Goal: Task Accomplishment & Management: Complete application form

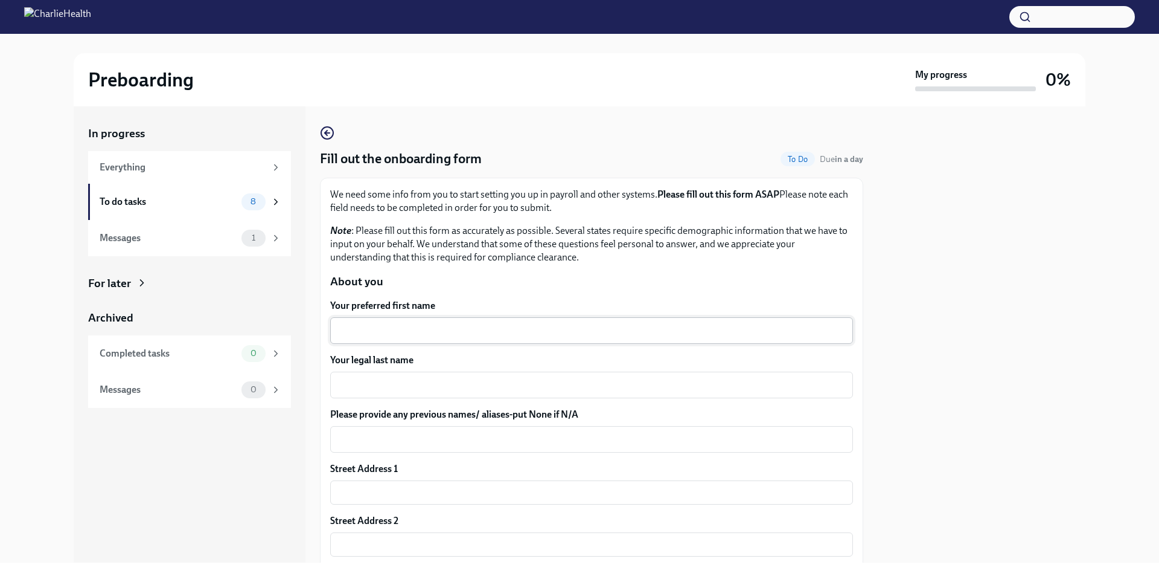
click at [538, 336] on textarea "Your preferred first name" at bounding box center [592, 330] width 508 height 14
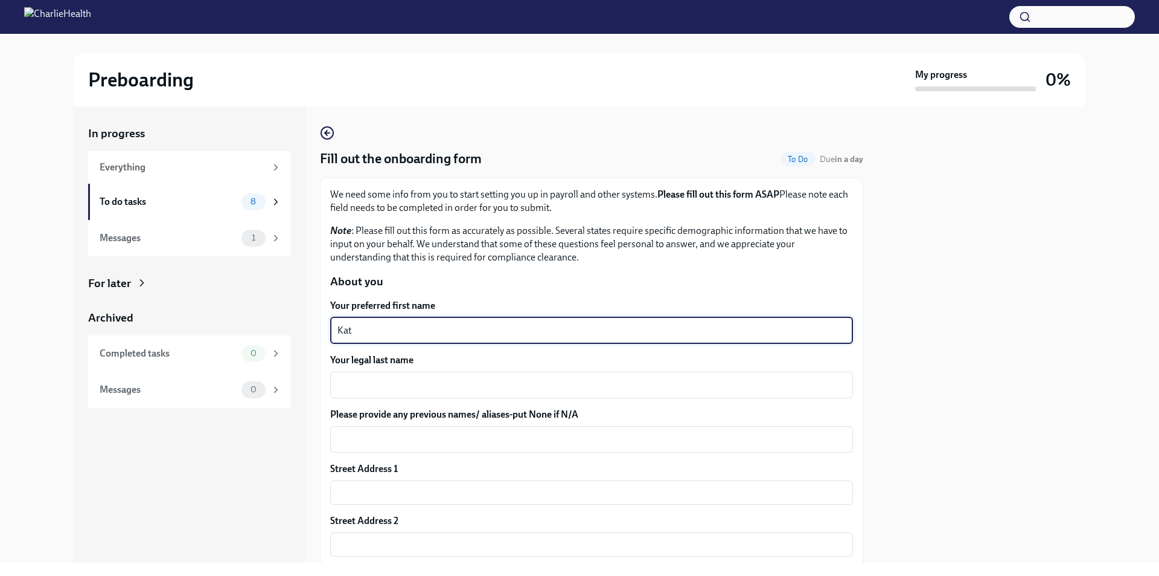
type textarea "Kat"
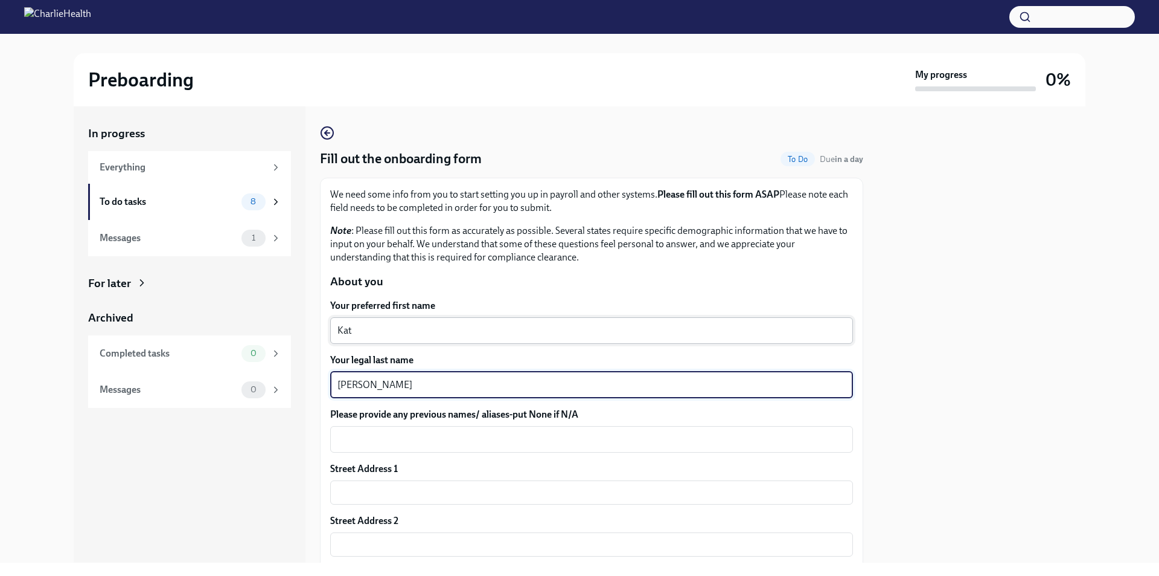
type textarea "[PERSON_NAME]"
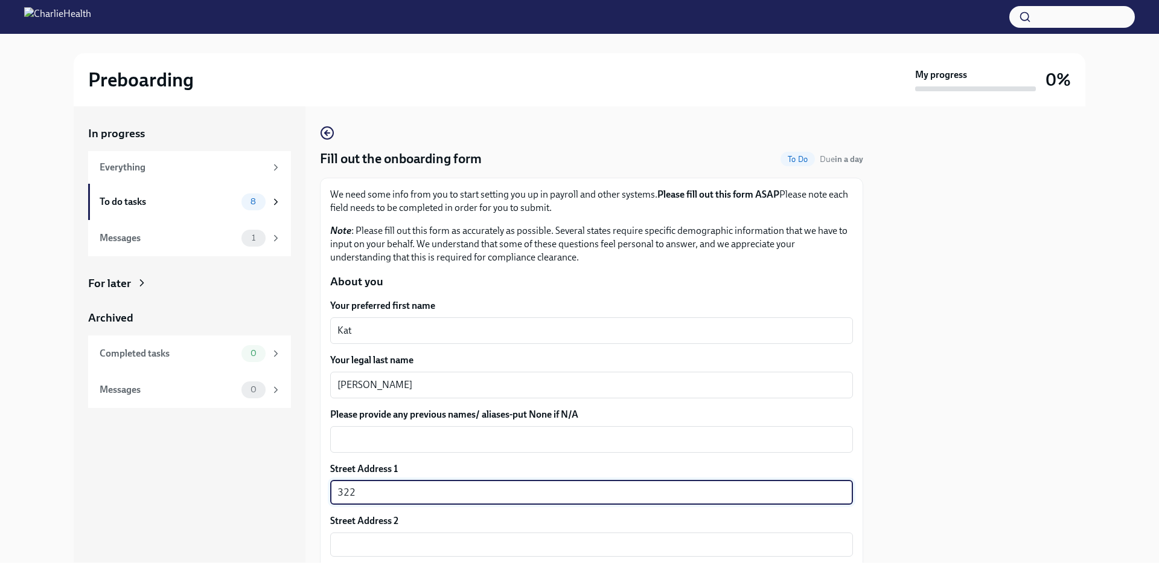
type input "[STREET_ADDRESS]"
type input "80020"
type input "Broomfield"
type input "CO"
type input "US"
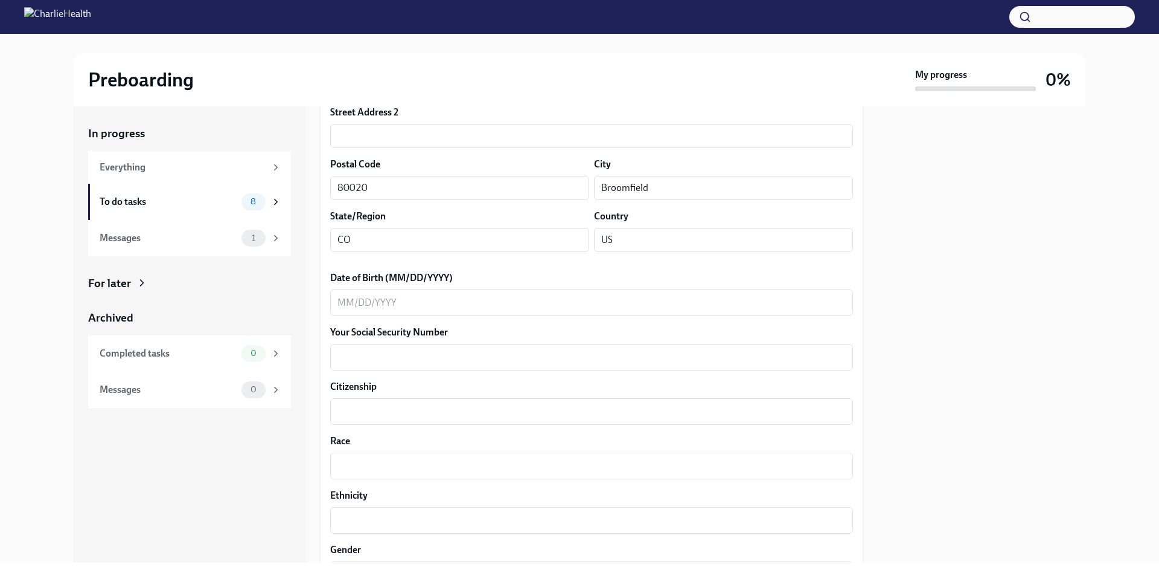
scroll to position [423, 0]
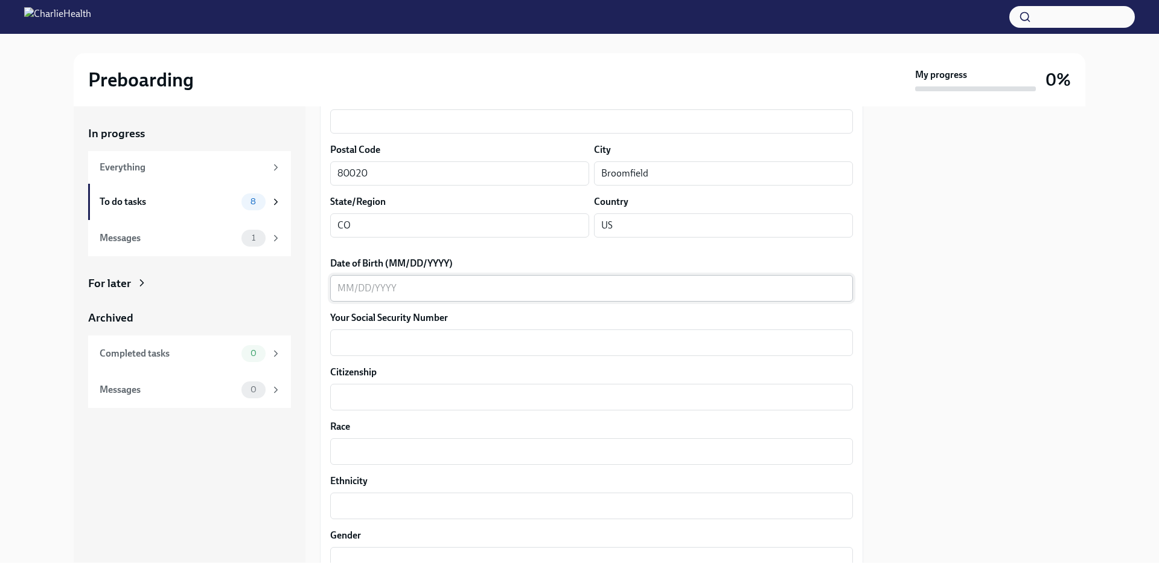
click at [406, 295] on div "x ​" at bounding box center [591, 288] width 523 height 27
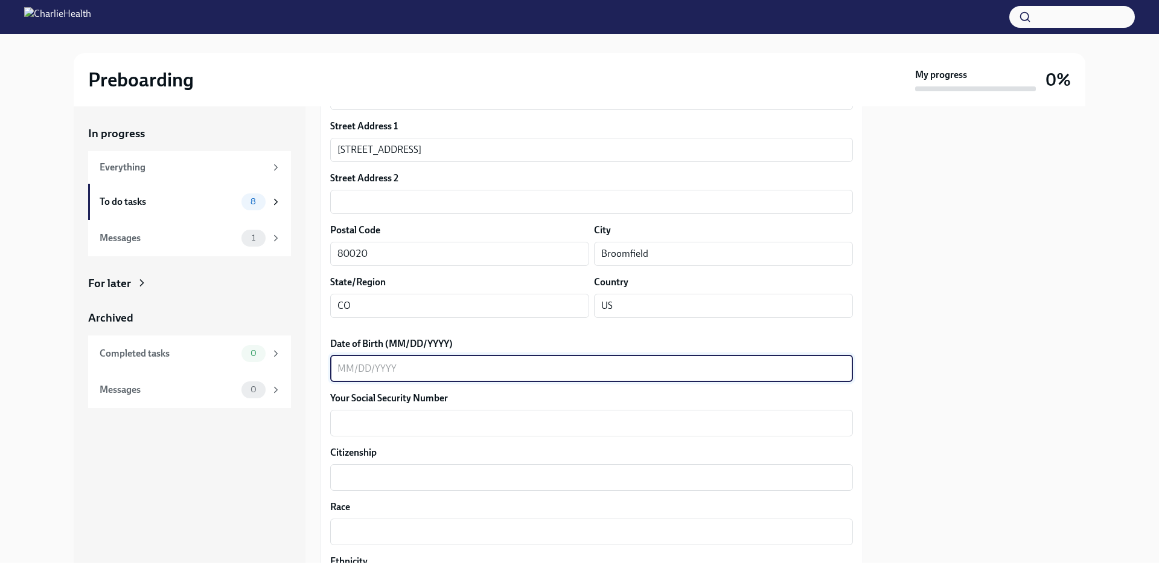
scroll to position [335, 0]
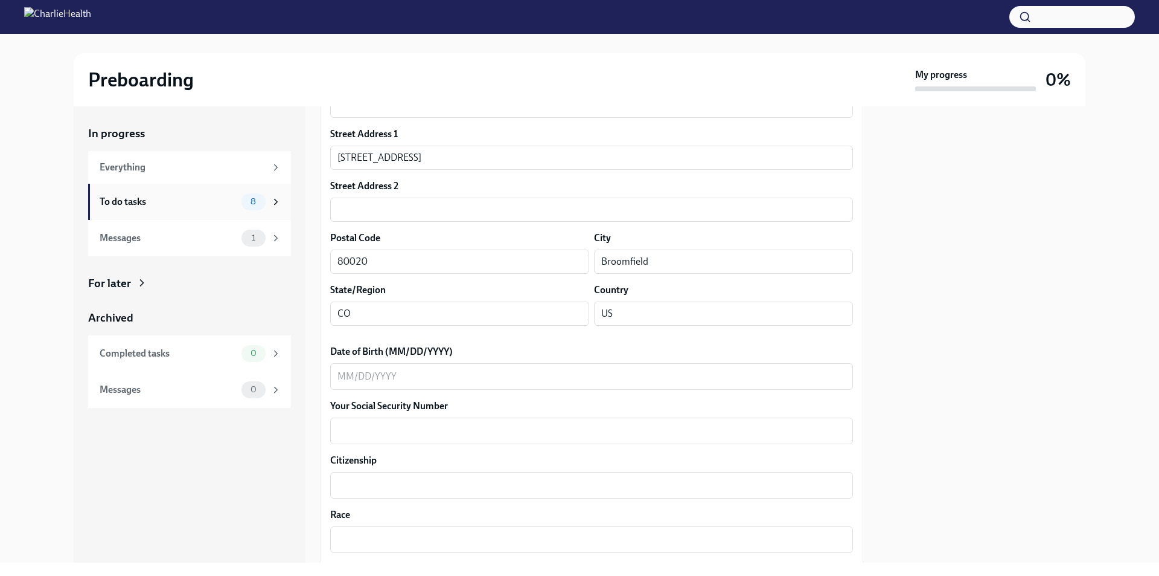
click at [246, 200] on span "8" at bounding box center [253, 201] width 20 height 9
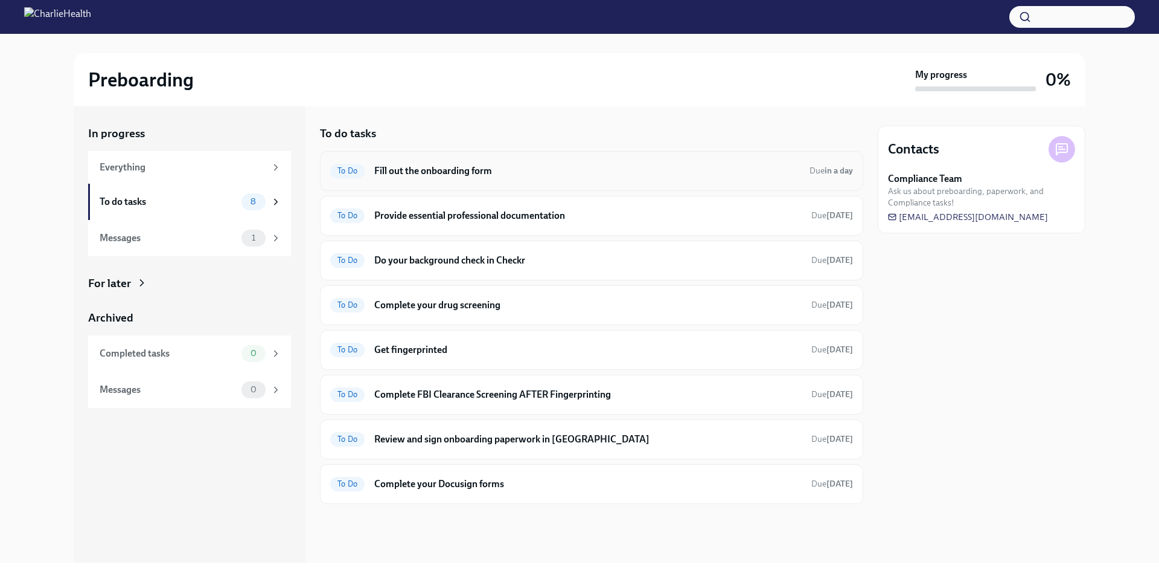
click at [492, 165] on h6 "Fill out the onboarding form" at bounding box center [587, 170] width 426 height 13
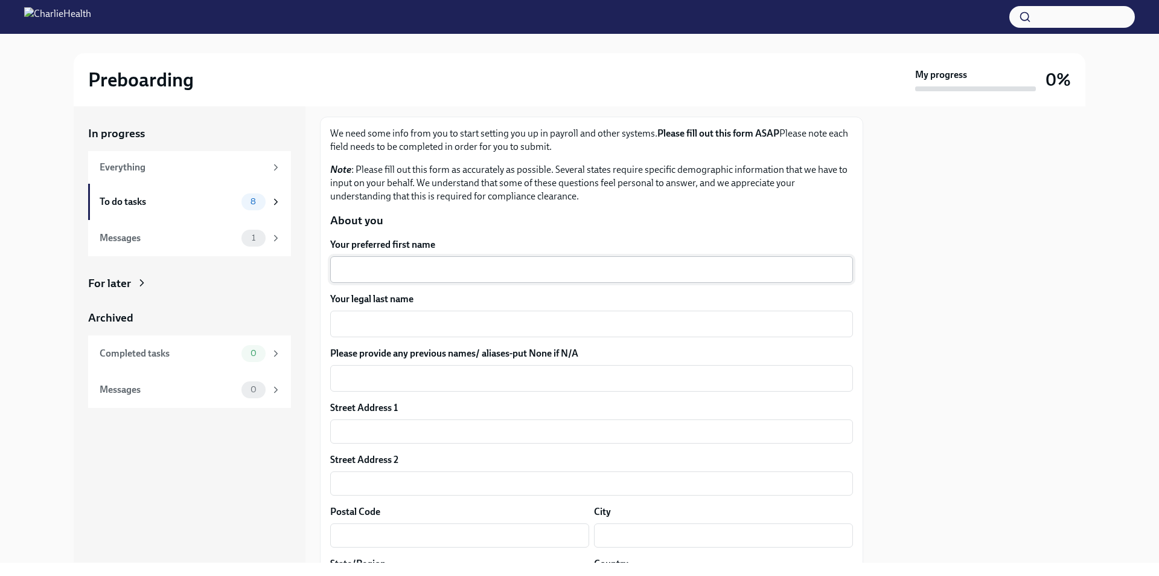
scroll to position [60, 0]
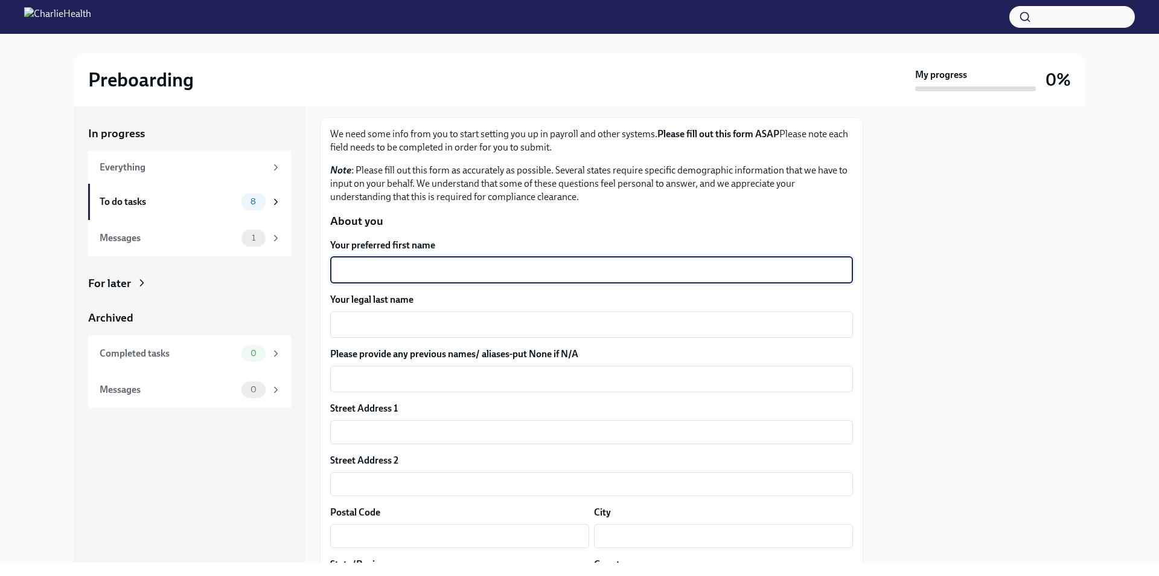
click at [399, 272] on textarea "Your preferred first name" at bounding box center [592, 270] width 508 height 14
type textarea "Kat"
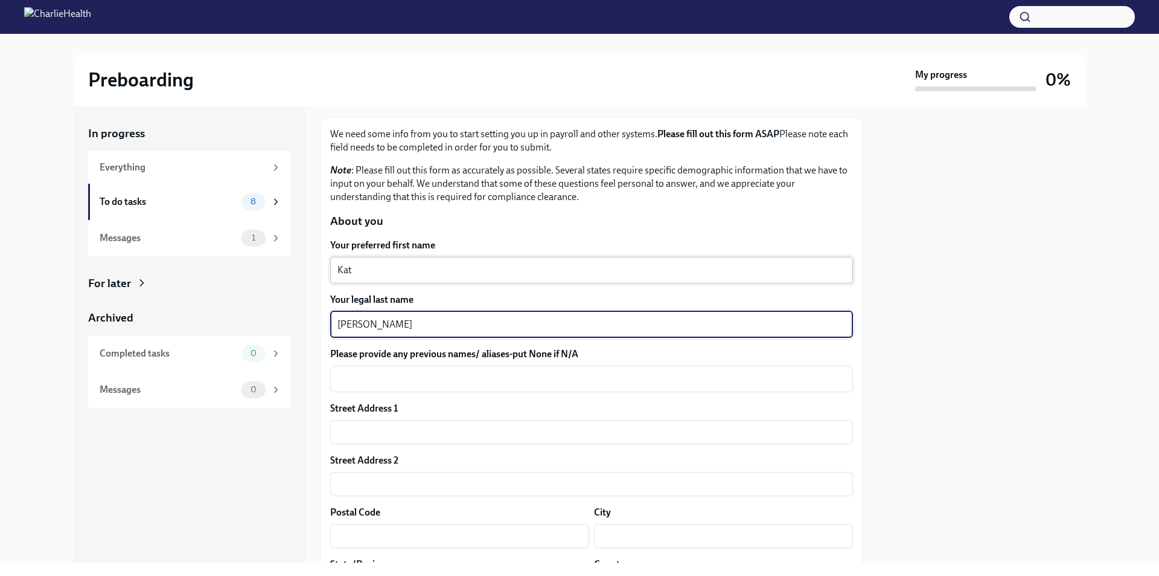
type textarea "[PERSON_NAME]"
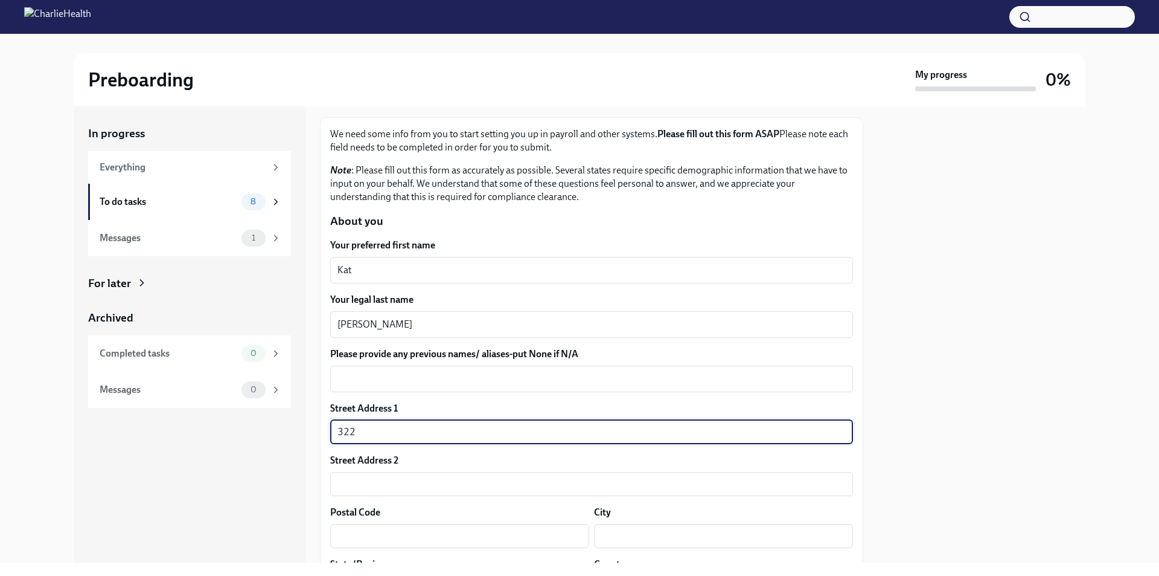
type input "[STREET_ADDRESS]"
type input "80020"
type input "Broomfield"
type input "CO"
type input "US"
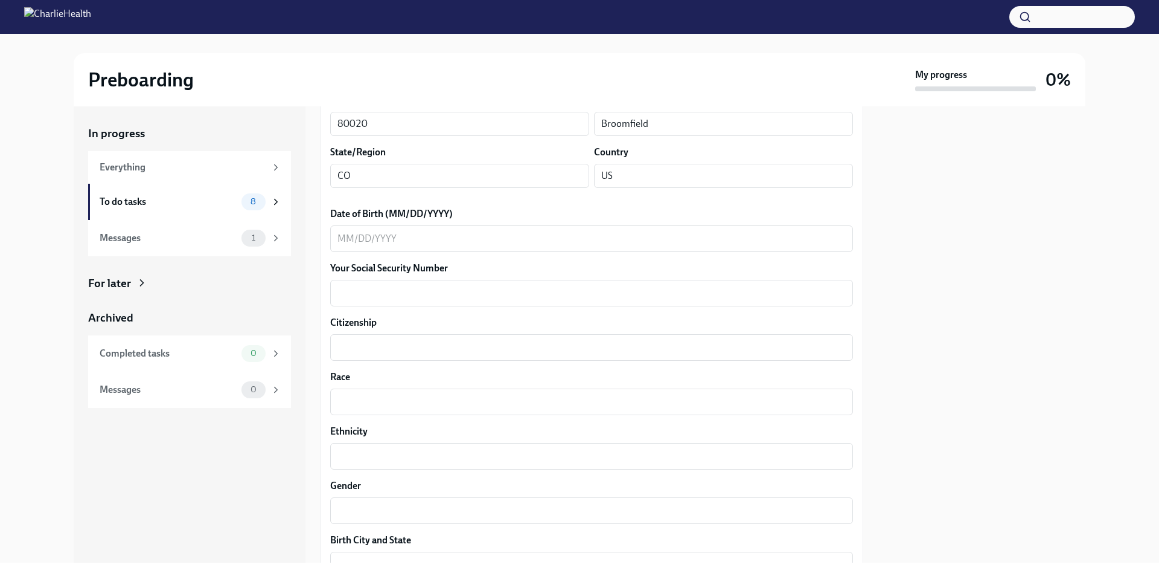
scroll to position [483, 0]
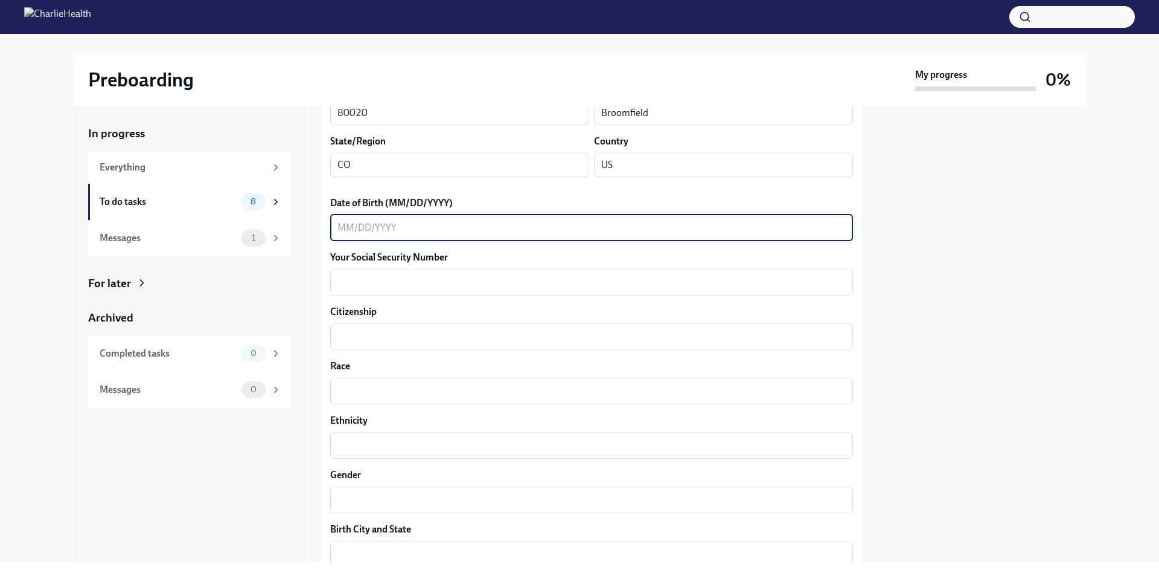
click at [413, 224] on textarea "Date of Birth (MM/DD/YYYY)" at bounding box center [592, 227] width 508 height 14
click at [412, 291] on div "x ​" at bounding box center [591, 282] width 523 height 27
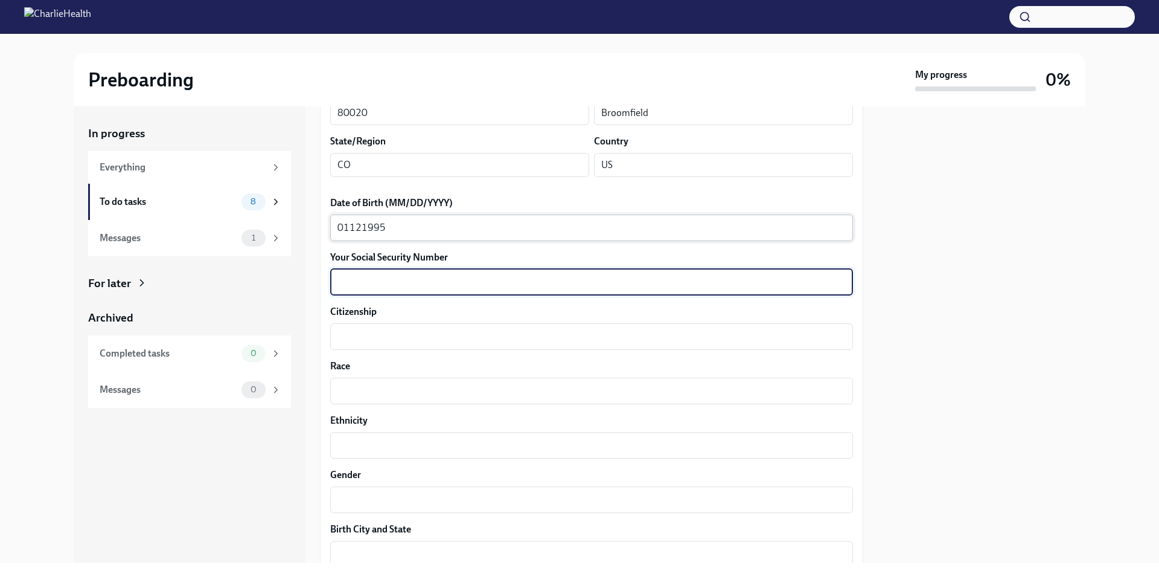
click at [359, 226] on textarea "01121995" at bounding box center [592, 227] width 508 height 14
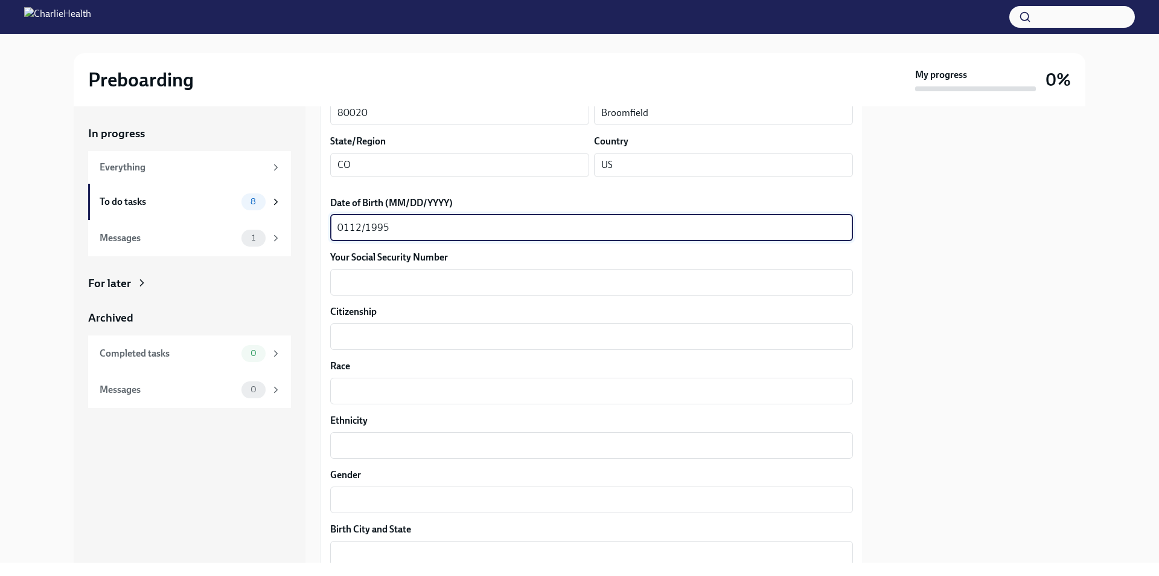
click at [348, 228] on textarea "0112/1995" at bounding box center [592, 227] width 508 height 14
type textarea "[DATE]"
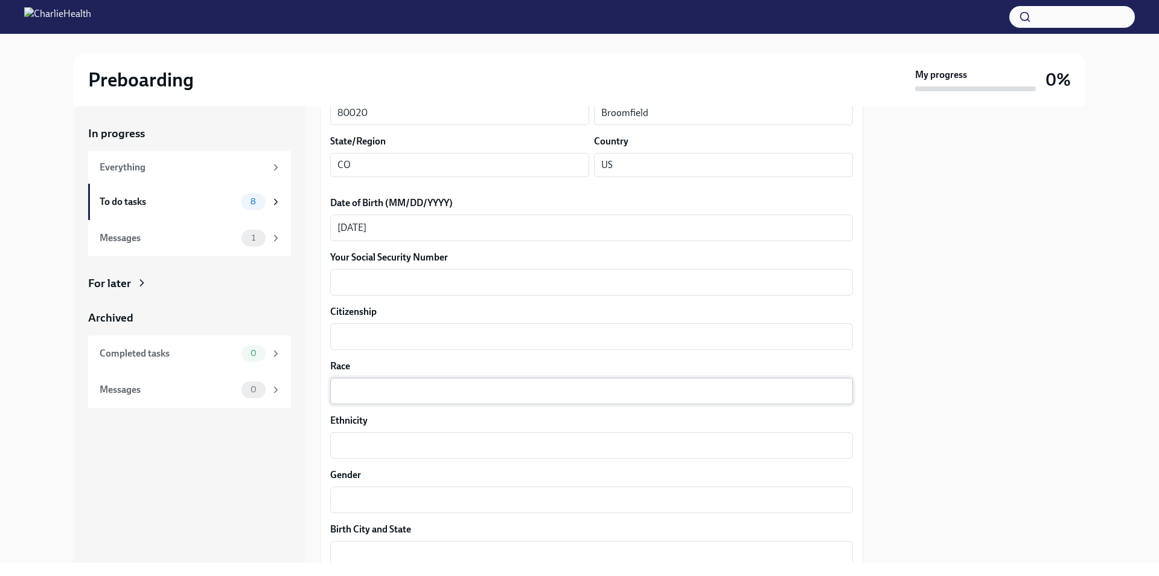
click at [425, 403] on div "x ​" at bounding box center [591, 390] width 523 height 27
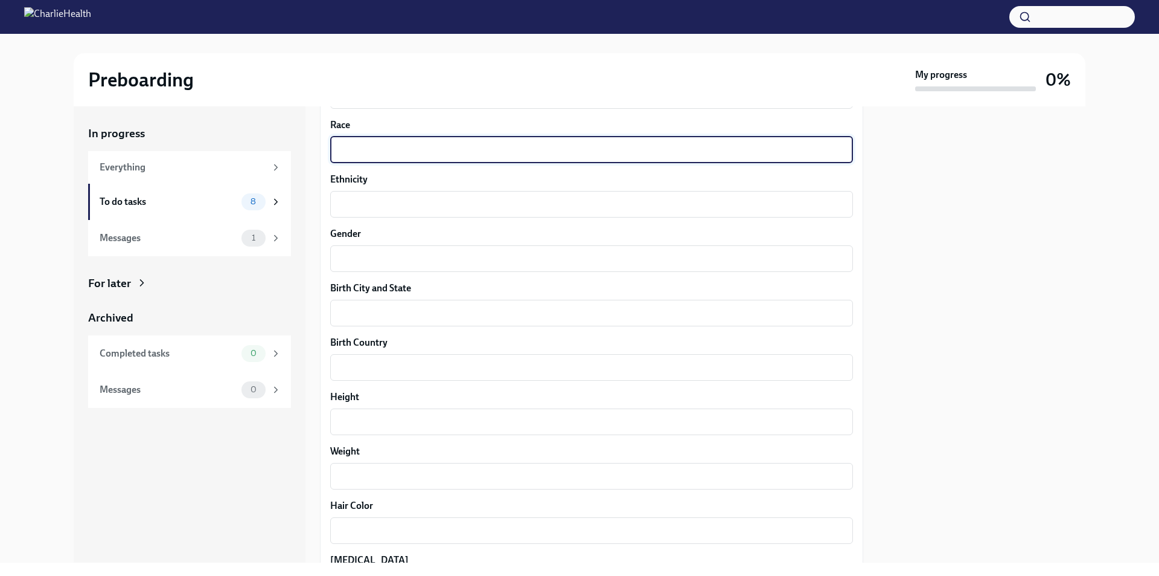
scroll to position [725, 0]
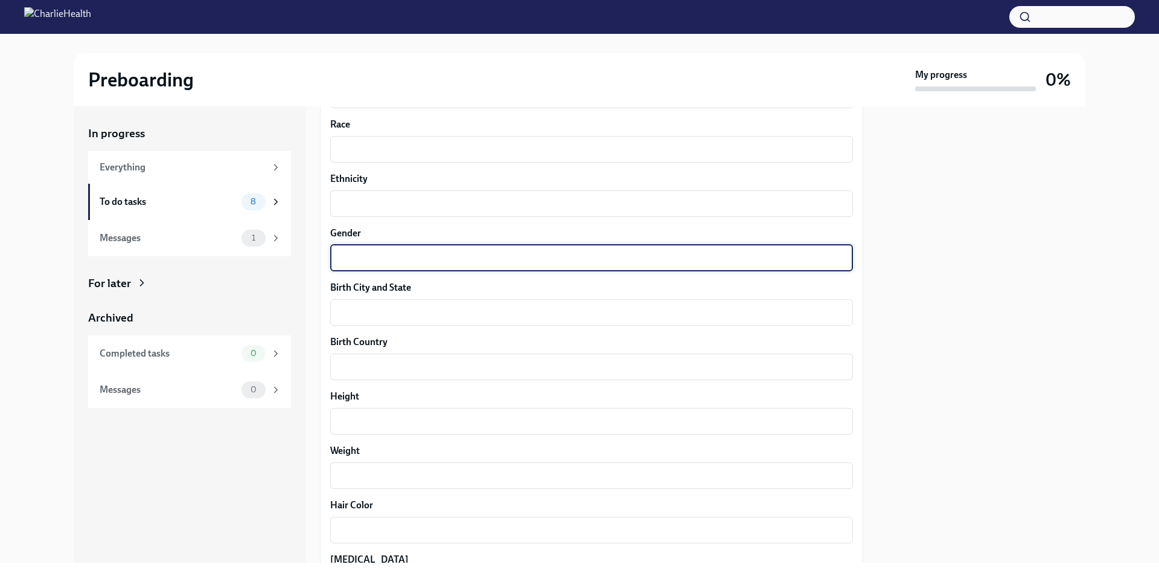
click at [413, 251] on textarea "Gender" at bounding box center [592, 258] width 508 height 14
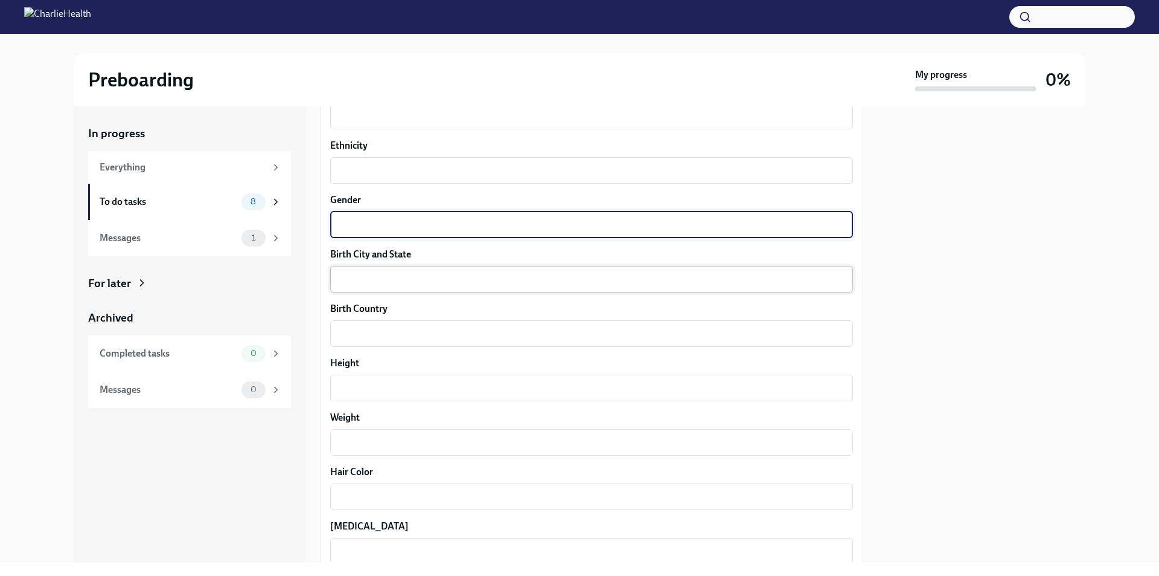
scroll to position [785, 0]
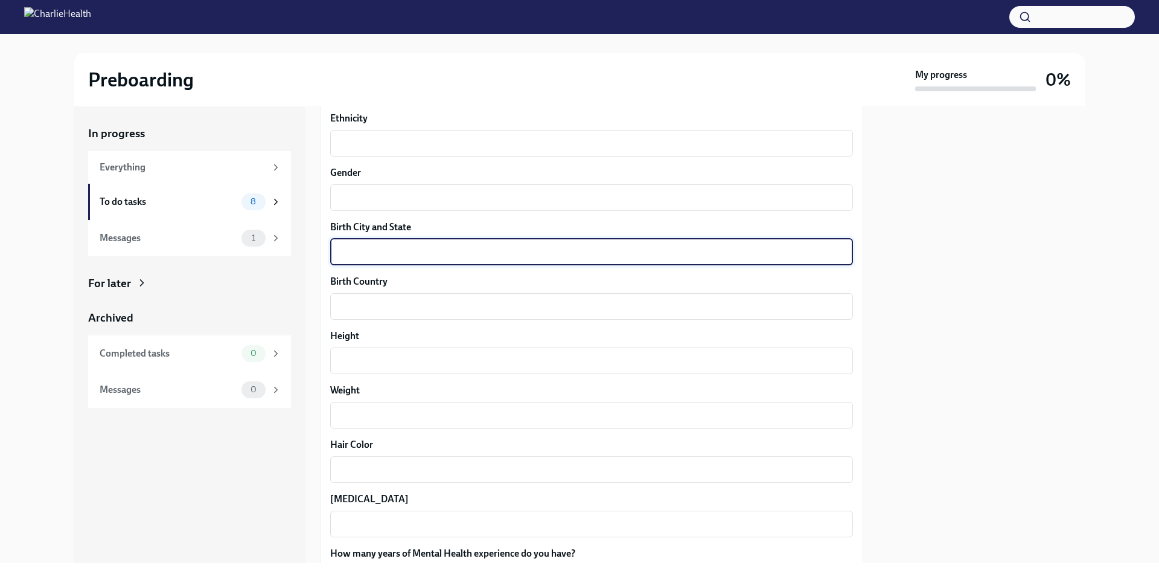
click at [407, 247] on textarea "Birth City and State" at bounding box center [592, 252] width 508 height 14
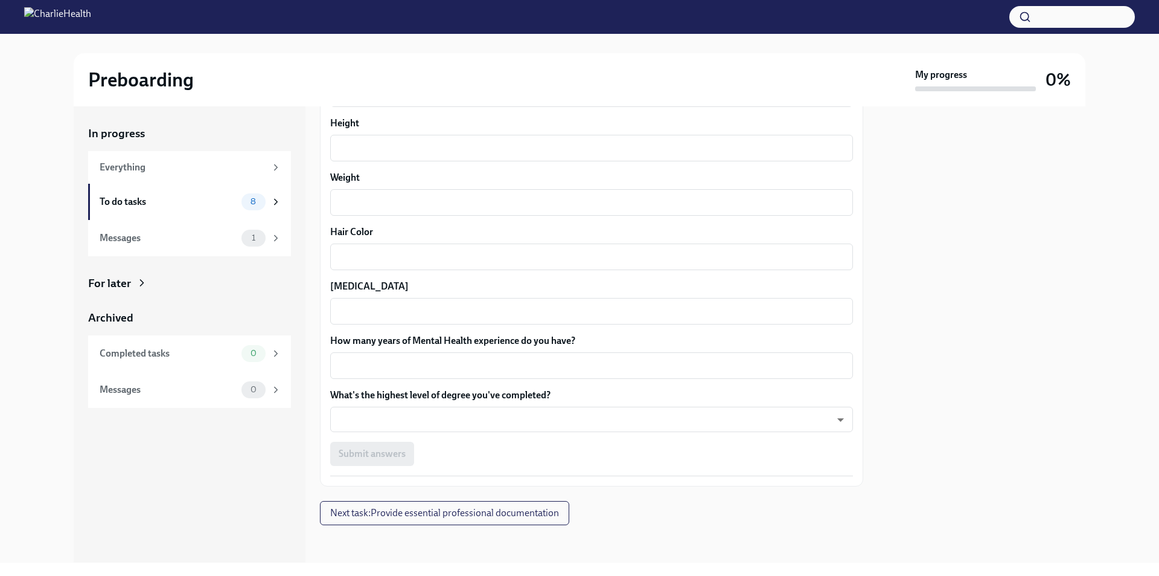
scroll to position [999, 0]
type textarea "[GEOGRAPHIC_DATA], [GEOGRAPHIC_DATA]"
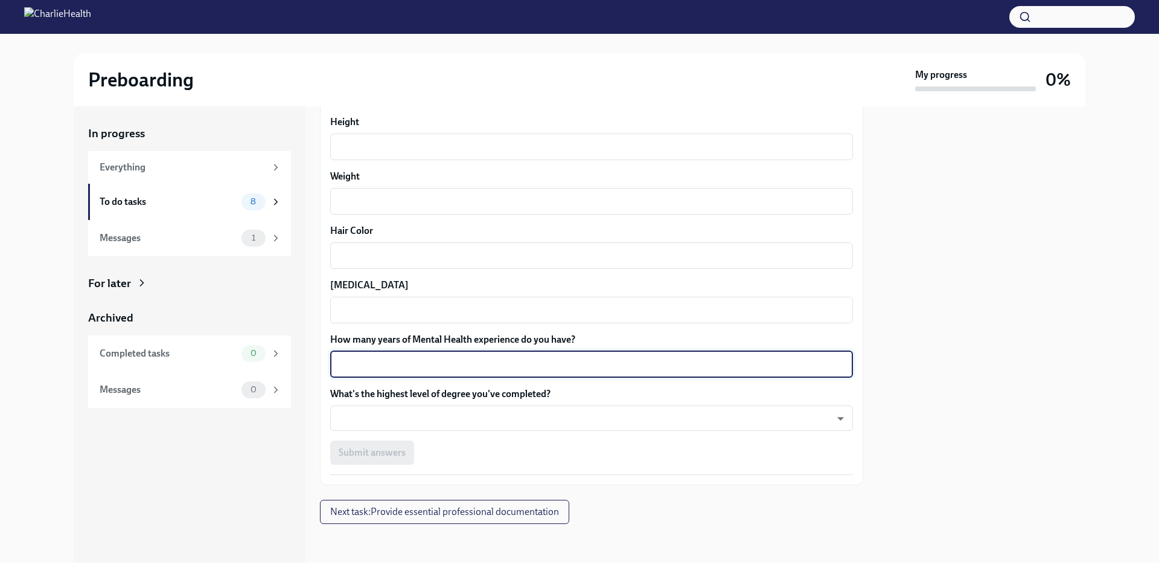
click at [435, 361] on textarea "How many years of Mental Health experience do you have?" at bounding box center [592, 364] width 508 height 14
type textarea "2"
click at [452, 422] on body "Preboarding My progress 0% In progress Everything To do tasks 8 Messages 1 For …" at bounding box center [579, 288] width 1159 height 576
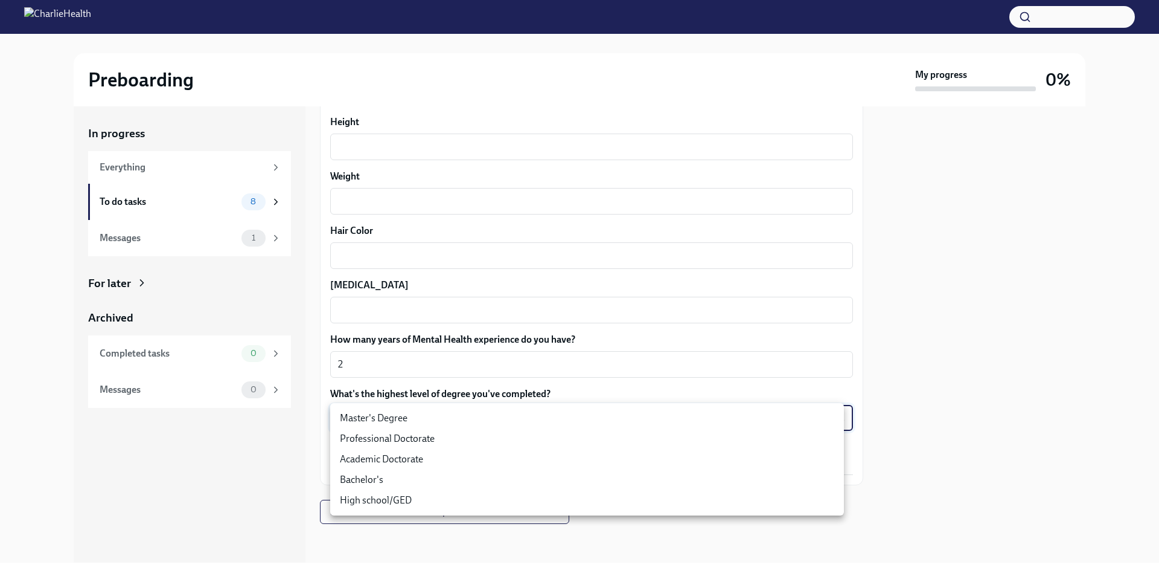
click at [450, 419] on li "Master's Degree" at bounding box center [587, 418] width 514 height 21
type input "2vBr-ghkD"
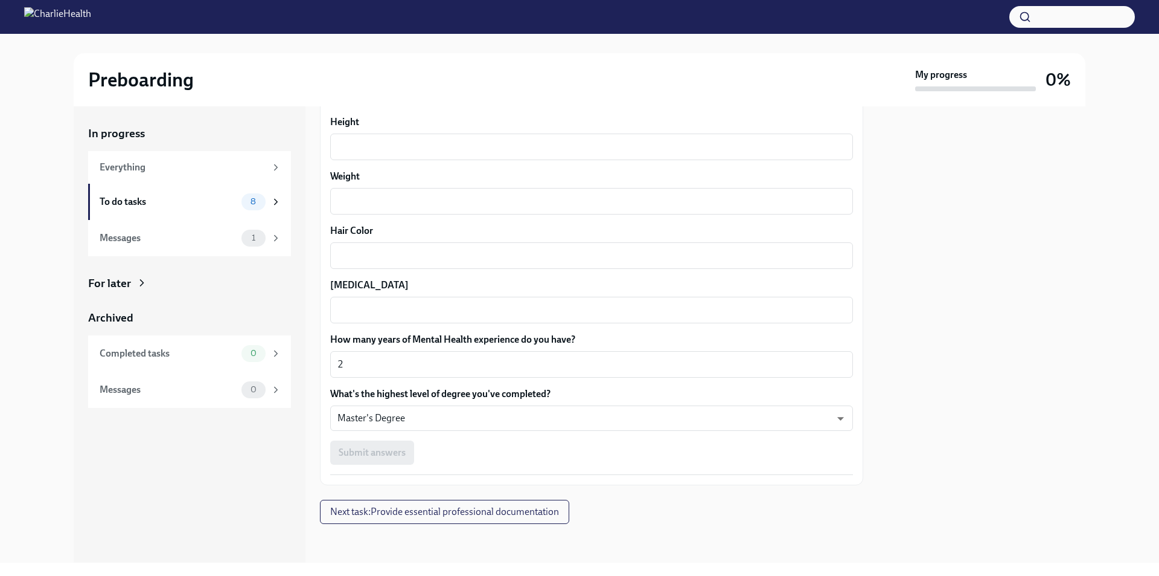
click at [373, 450] on div "Submit answers" at bounding box center [591, 452] width 523 height 24
click at [373, 449] on div "Submit answers" at bounding box center [591, 452] width 523 height 24
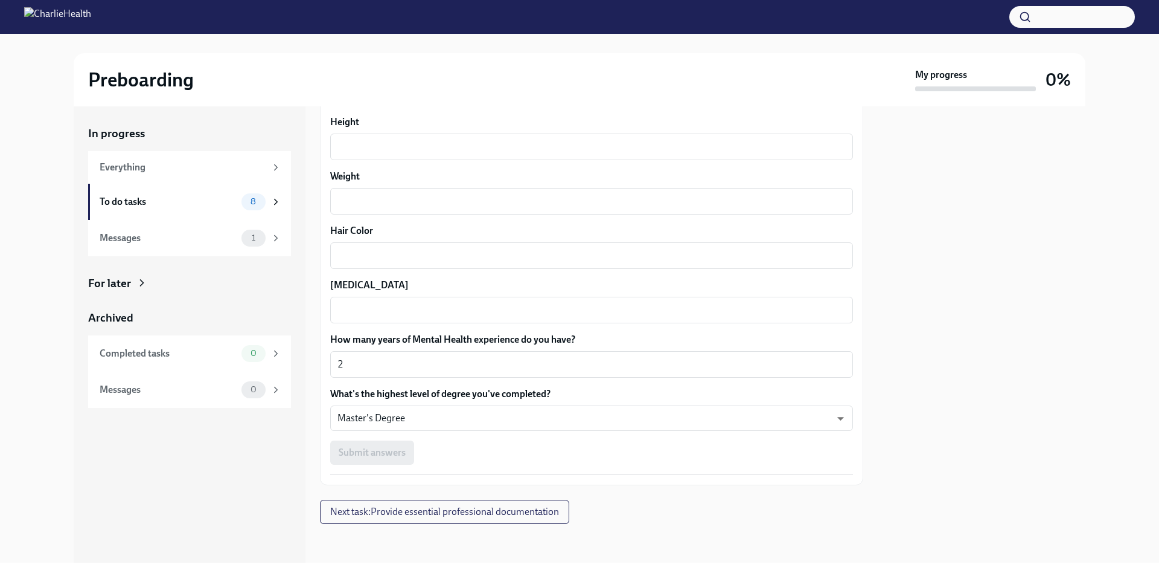
click at [373, 449] on div "Submit answers" at bounding box center [591, 452] width 523 height 24
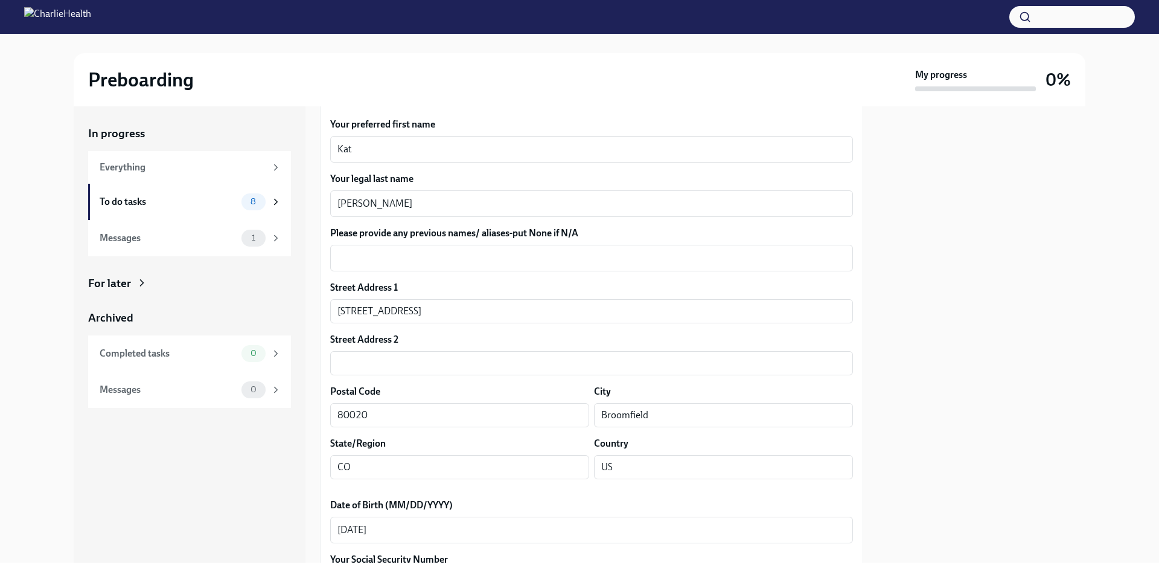
scroll to position [423, 0]
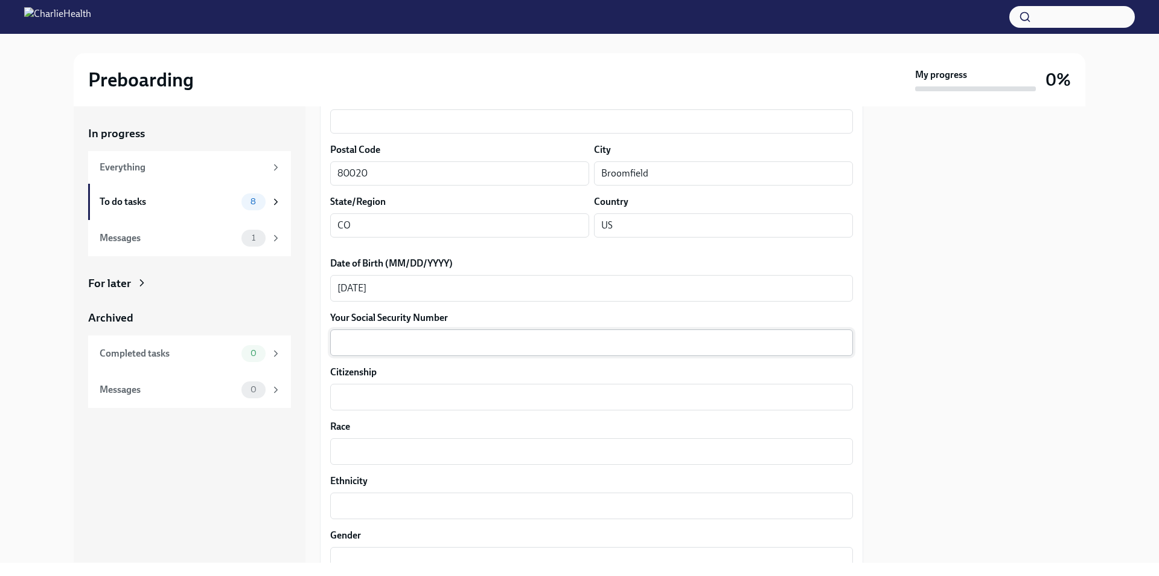
click at [397, 342] on textarea "Your Social Security Number" at bounding box center [592, 342] width 508 height 14
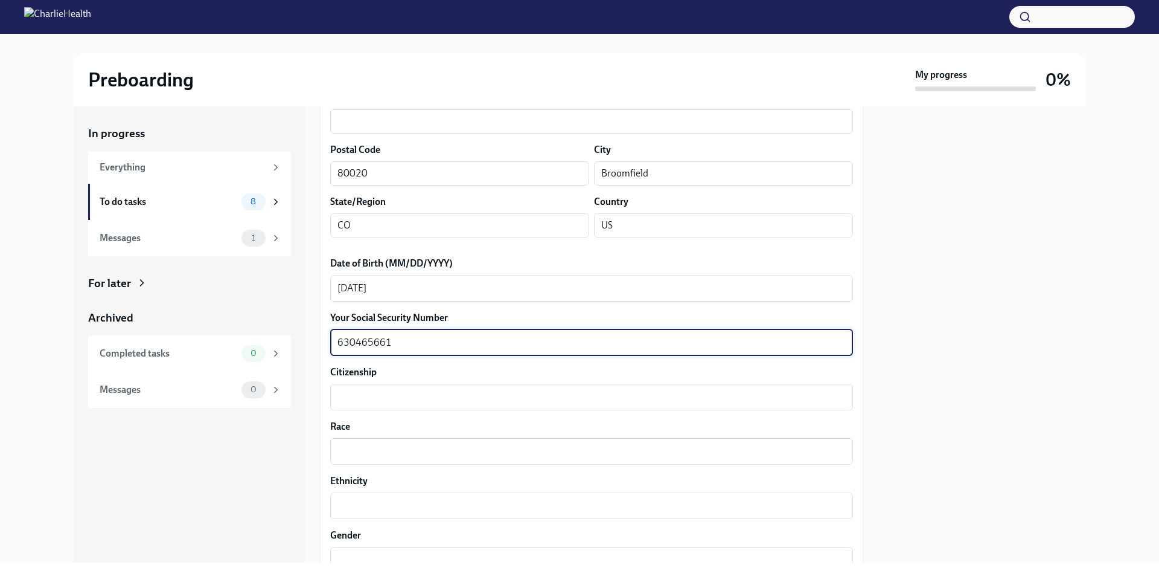
type textarea "630465661"
drag, startPoint x: 545, startPoint y: 413, endPoint x: 550, endPoint y: 400, distance: 13.6
click at [545, 410] on div "Your preferred first name Kat x ​ Your legal last name [PERSON_NAME] x ​ Please…" at bounding box center [591, 458] width 523 height 1164
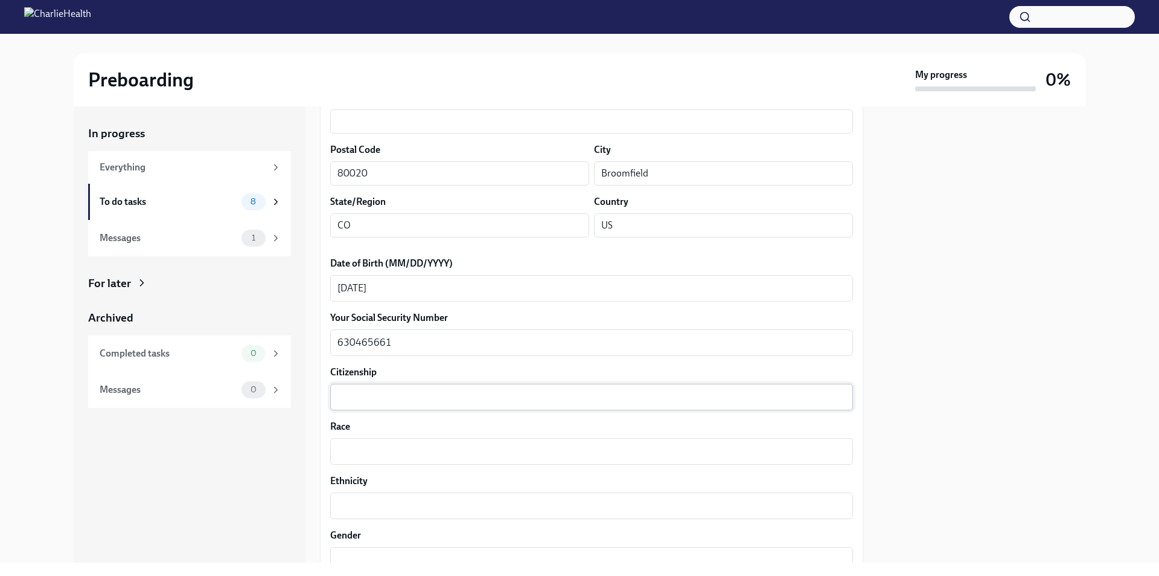
click at [550, 400] on textarea "Citizenship" at bounding box center [592, 397] width 508 height 14
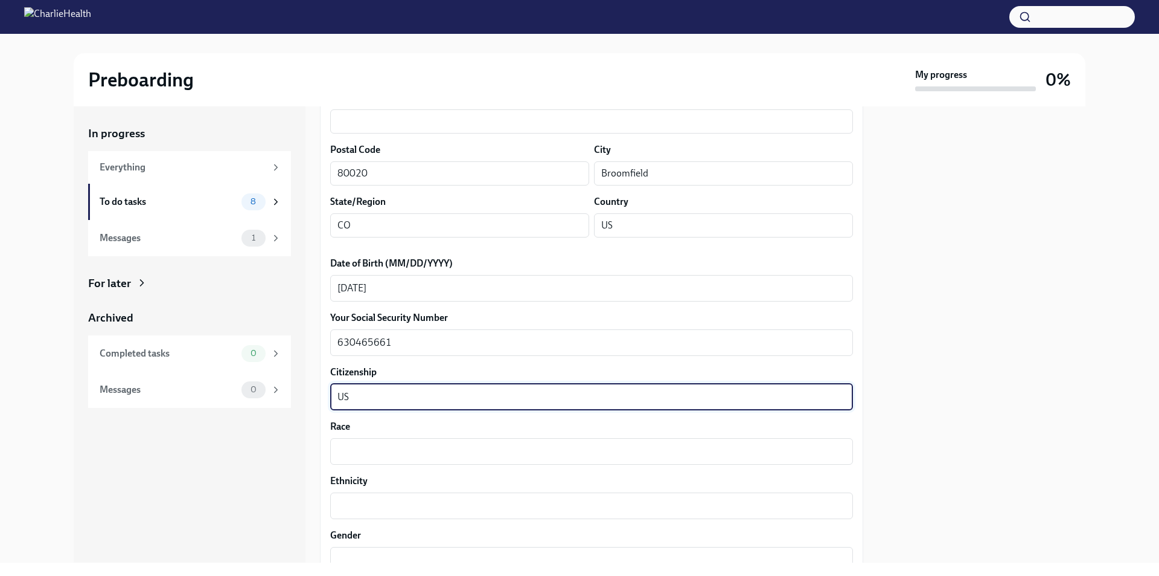
type textarea "US"
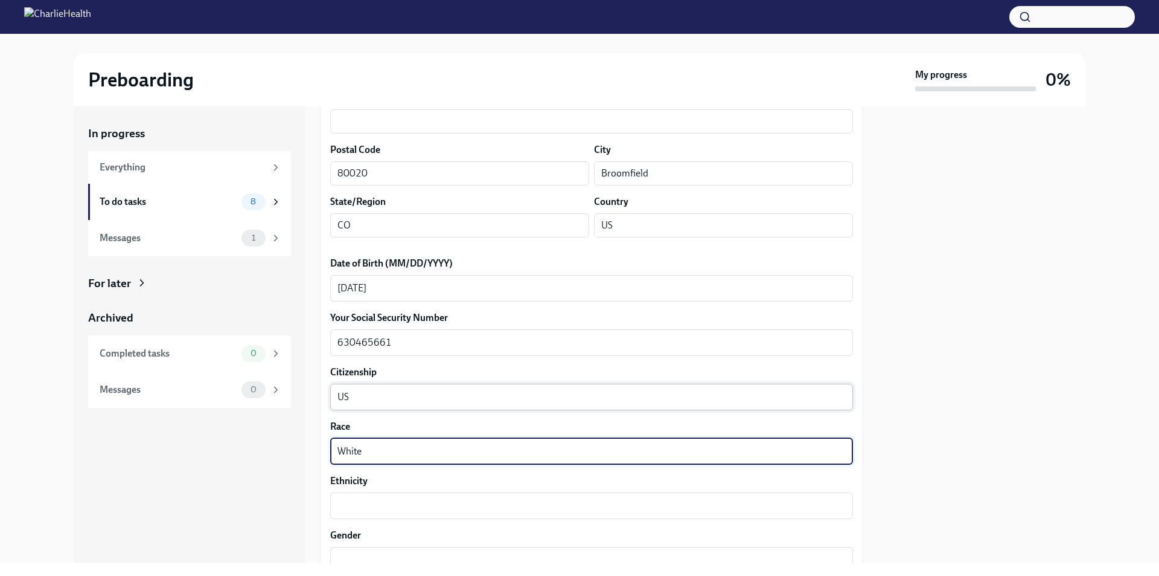
type textarea "White"
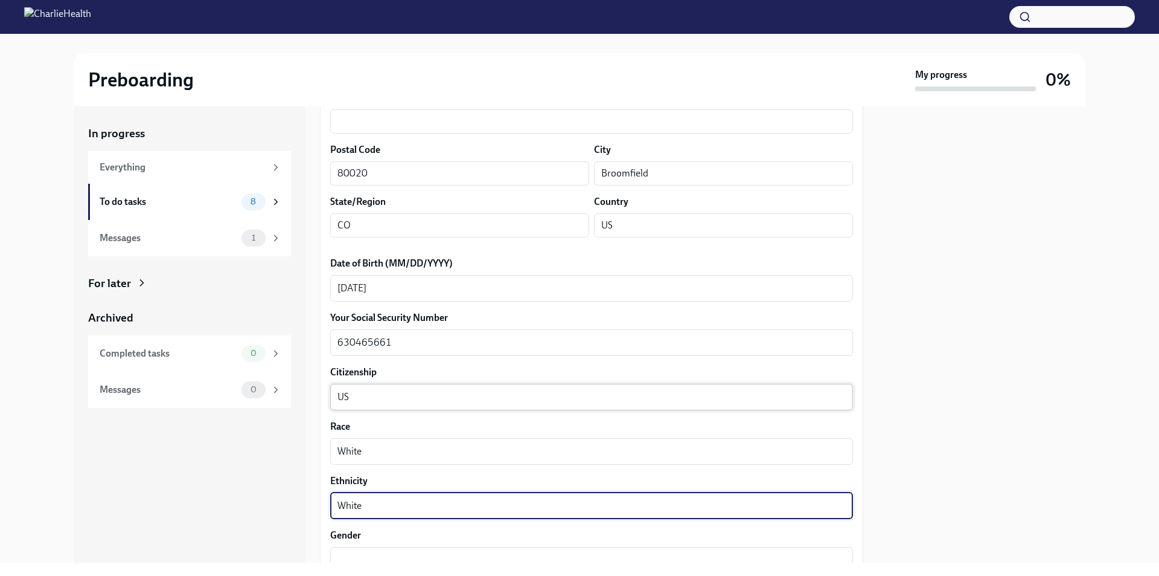
type textarea "White"
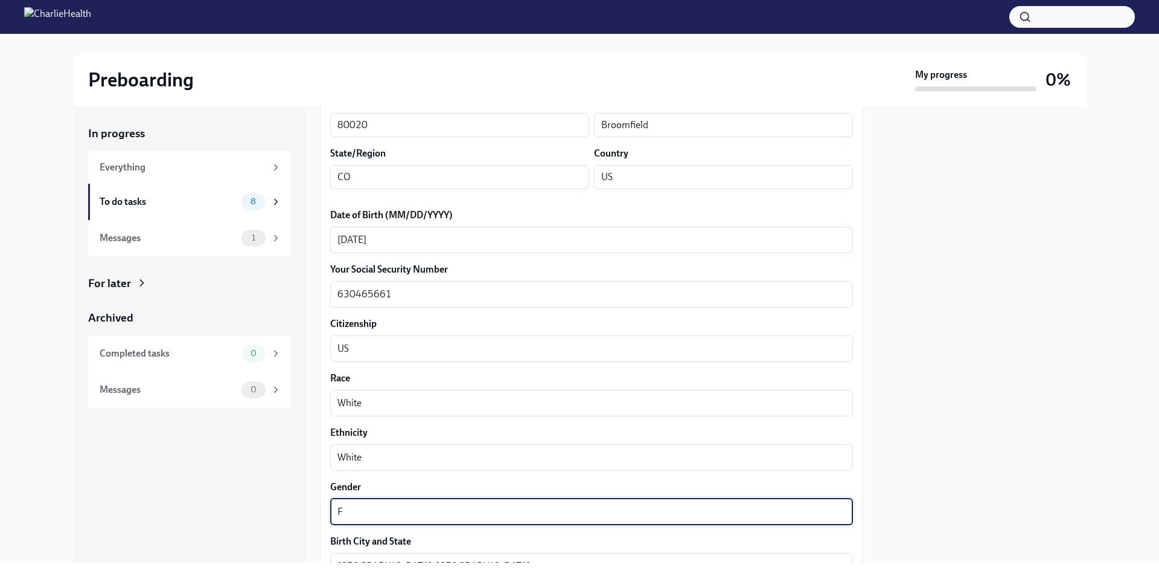
scroll to position [608, 0]
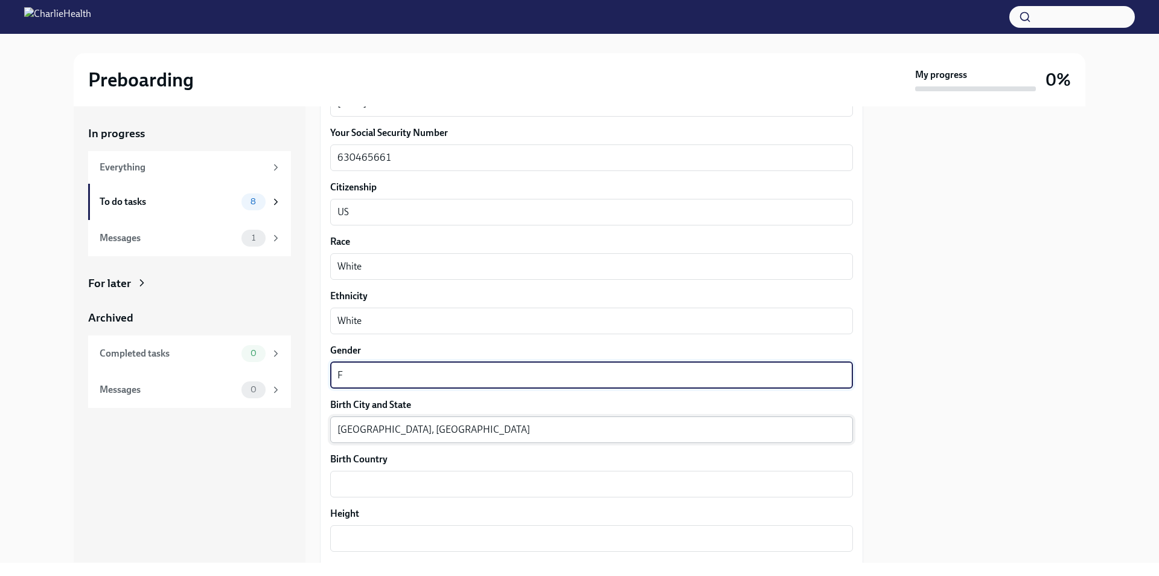
type textarea "F"
click at [414, 429] on textarea "[GEOGRAPHIC_DATA], [GEOGRAPHIC_DATA]" at bounding box center [592, 429] width 508 height 14
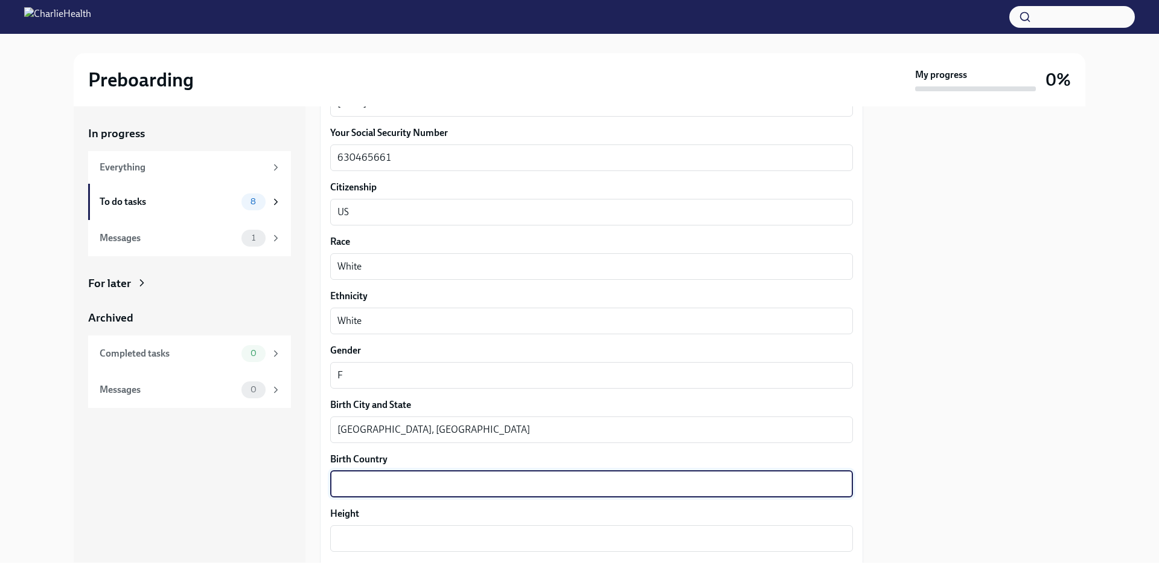
click at [429, 484] on textarea "Birth Country" at bounding box center [592, 483] width 508 height 14
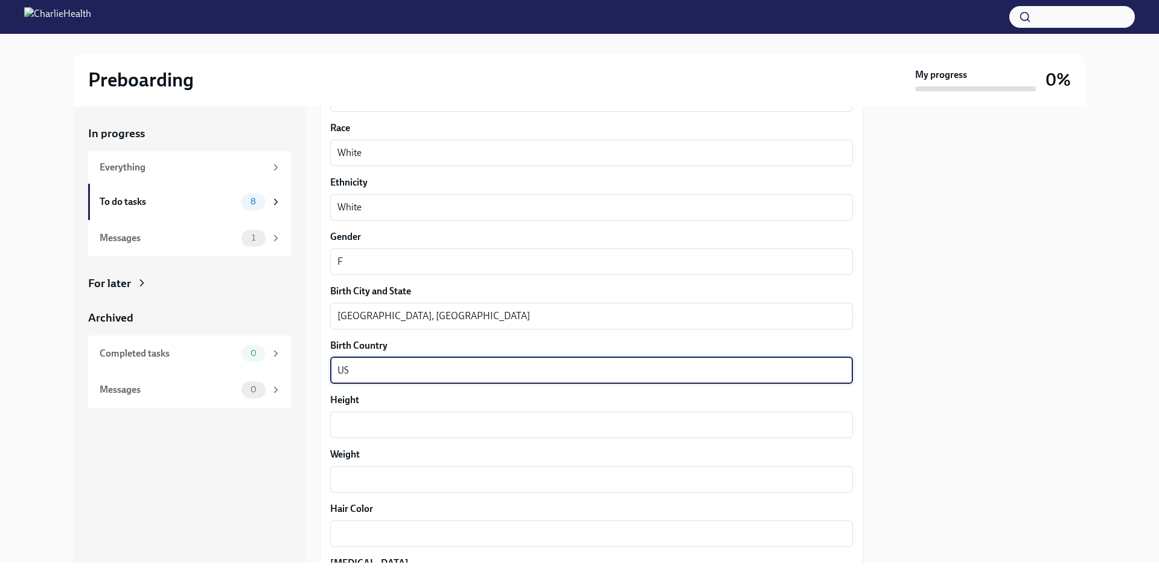
scroll to position [728, 0]
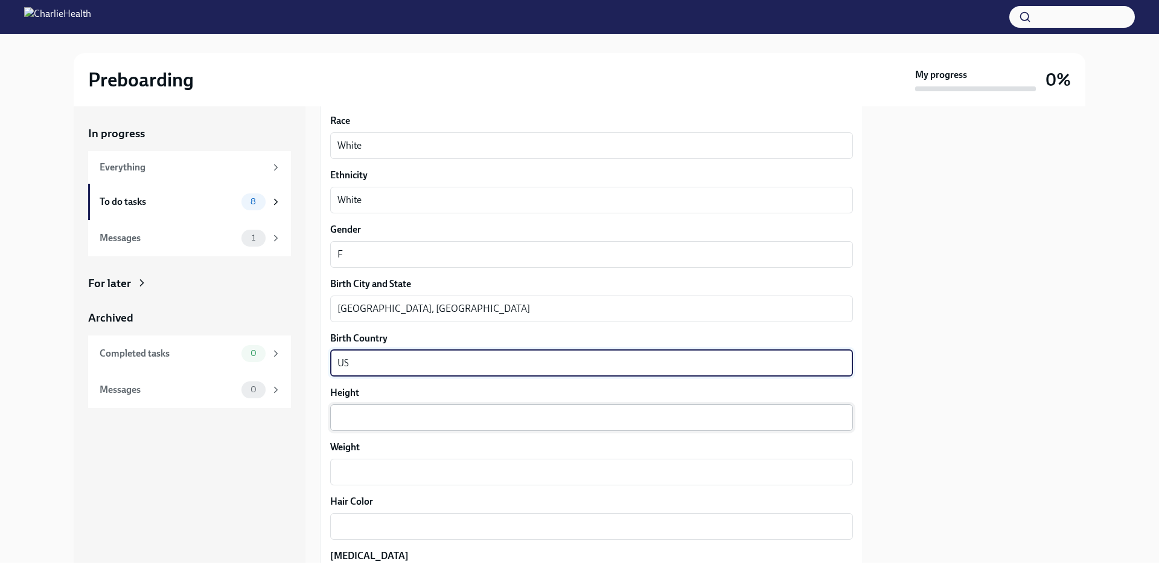
type textarea "US"
click at [431, 417] on textarea "Height" at bounding box center [592, 417] width 508 height 14
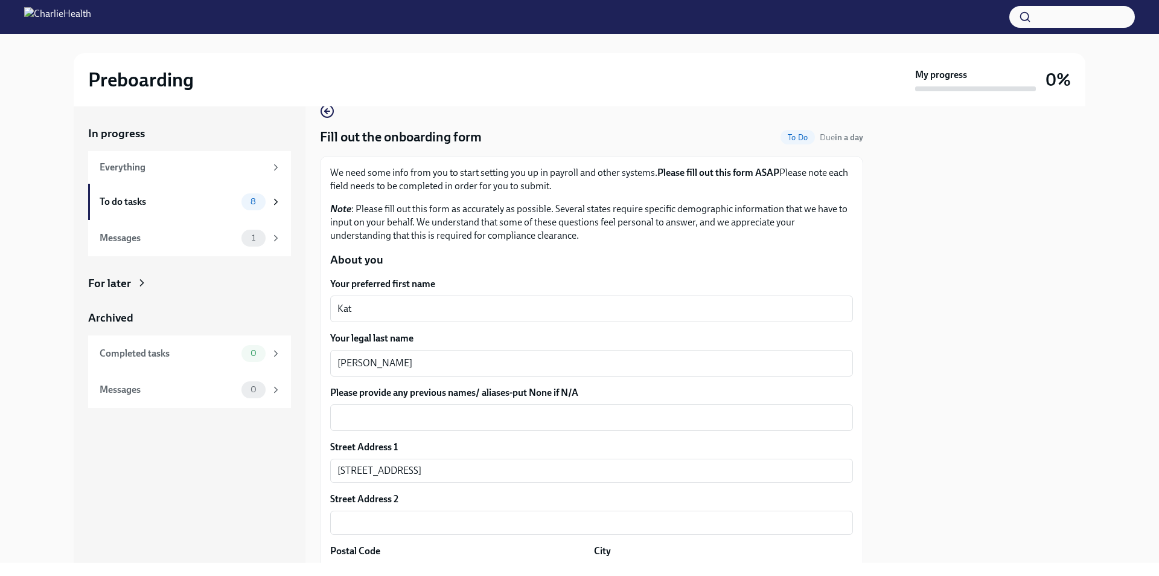
scroll to position [4, 0]
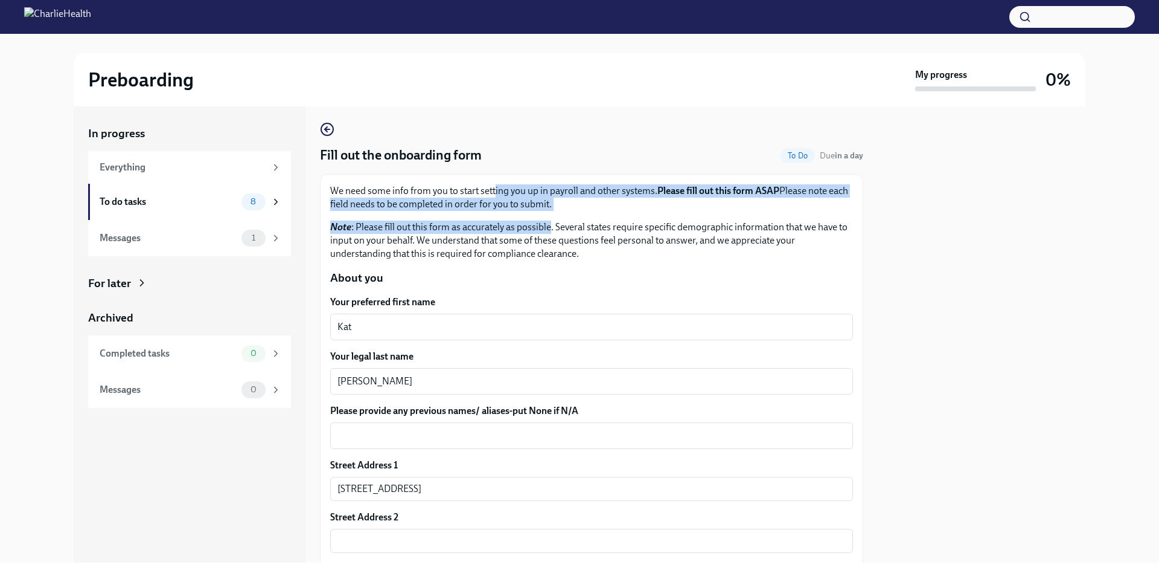
drag, startPoint x: 494, startPoint y: 197, endPoint x: 549, endPoint y: 223, distance: 61.0
click at [549, 223] on div "We need some info from you to start setting you up in payroll and other systems…" at bounding box center [591, 222] width 523 height 76
click at [549, 223] on p "Note : Please fill out this form as accurately as possible. Several states requ…" at bounding box center [591, 240] width 523 height 40
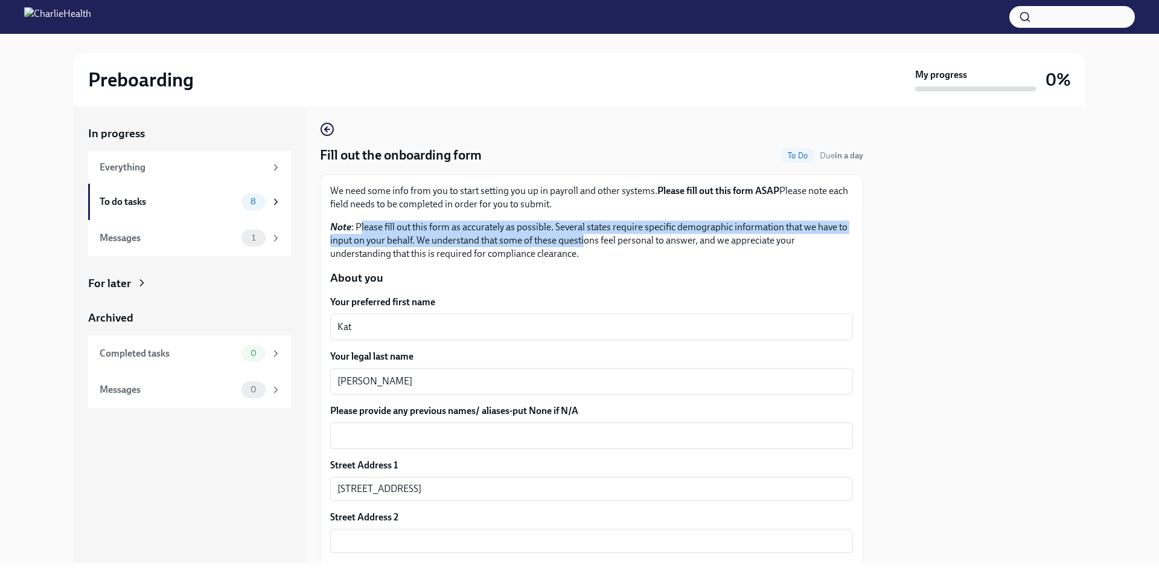
drag, startPoint x: 359, startPoint y: 229, endPoint x: 594, endPoint y: 239, distance: 235.7
click at [594, 239] on p "Note : Please fill out this form as accurately as possible. Several states requ…" at bounding box center [591, 240] width 523 height 40
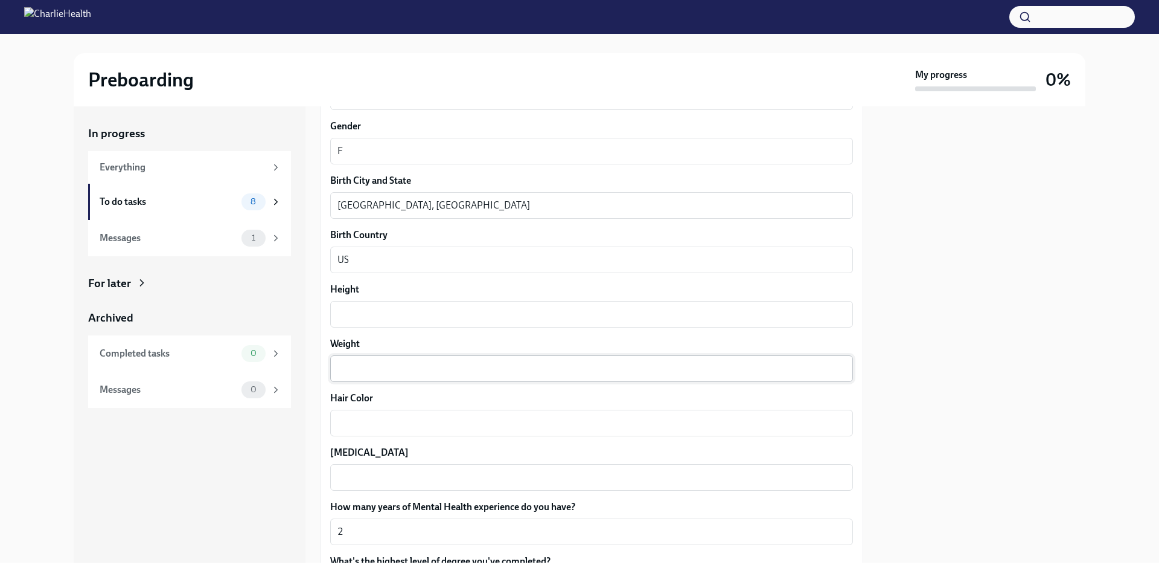
scroll to position [849, 0]
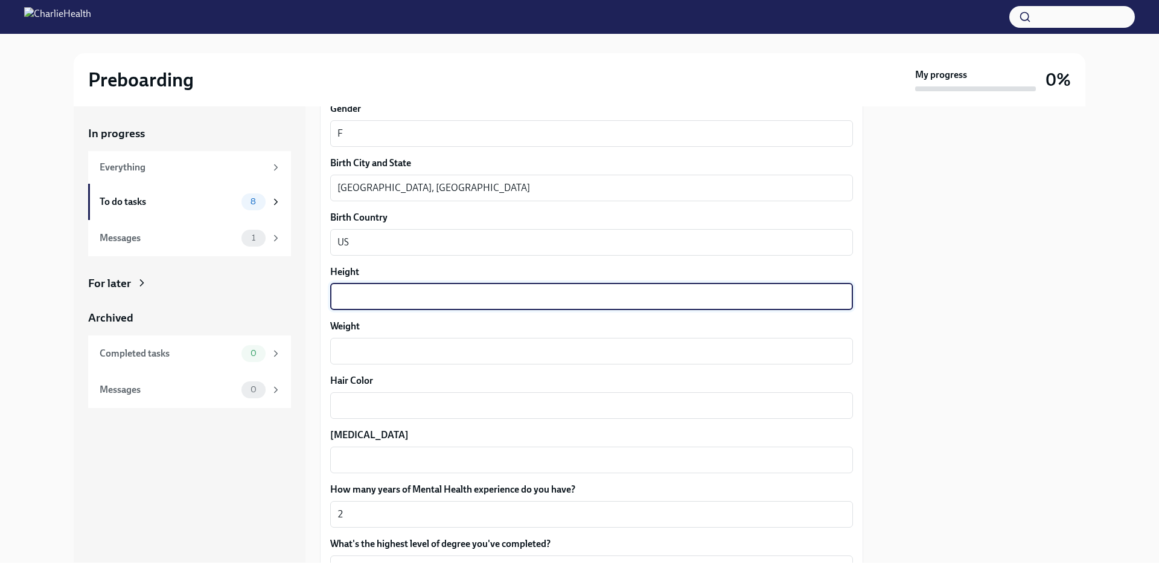
click at [434, 290] on textarea "Height" at bounding box center [592, 296] width 508 height 14
type textarea "5'2""
click at [400, 359] on div "x ​" at bounding box center [591, 351] width 523 height 27
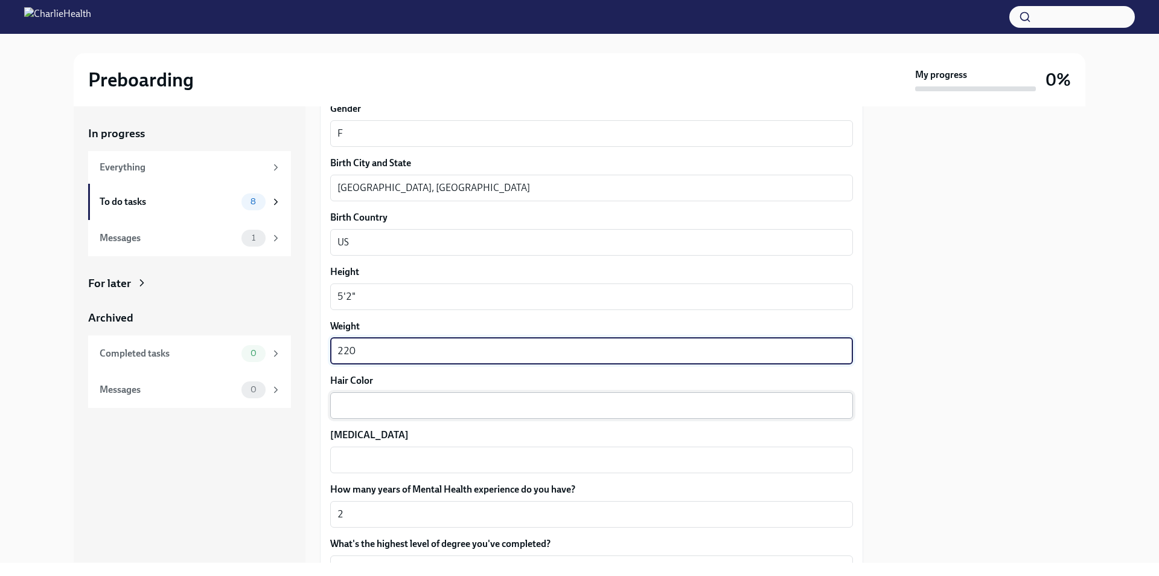
type textarea "220"
click at [397, 402] on textarea "Hair Color" at bounding box center [592, 405] width 508 height 14
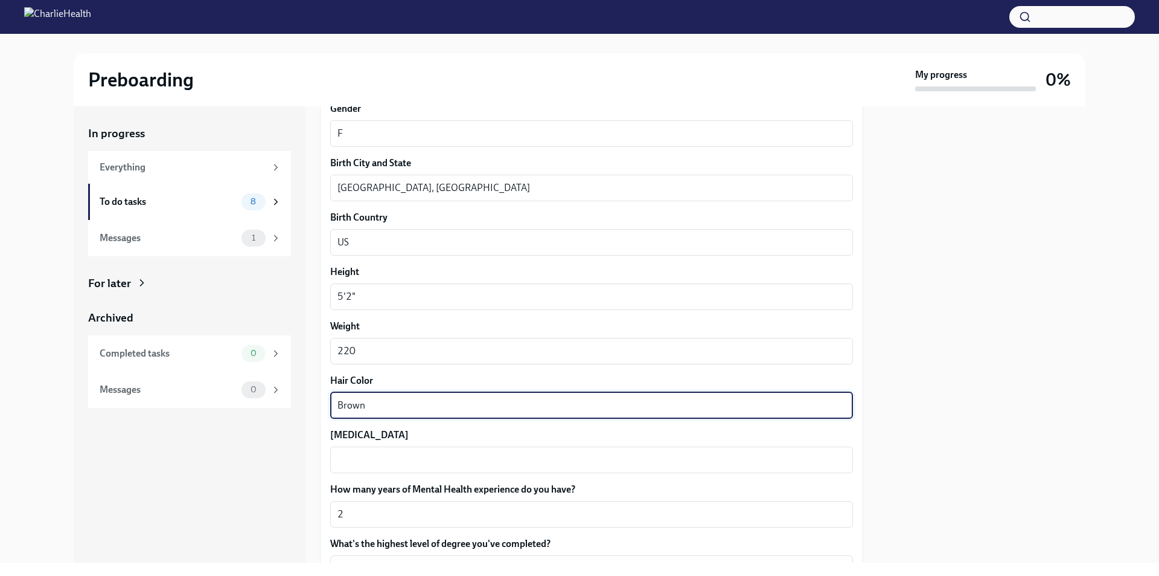
type textarea "Brown"
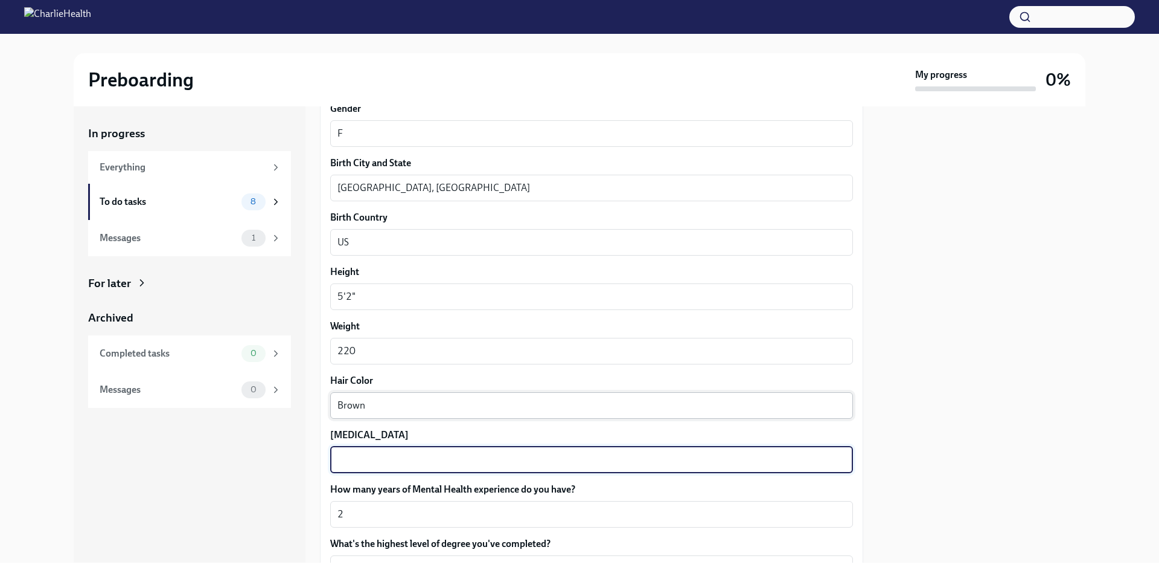
type textarea "V"
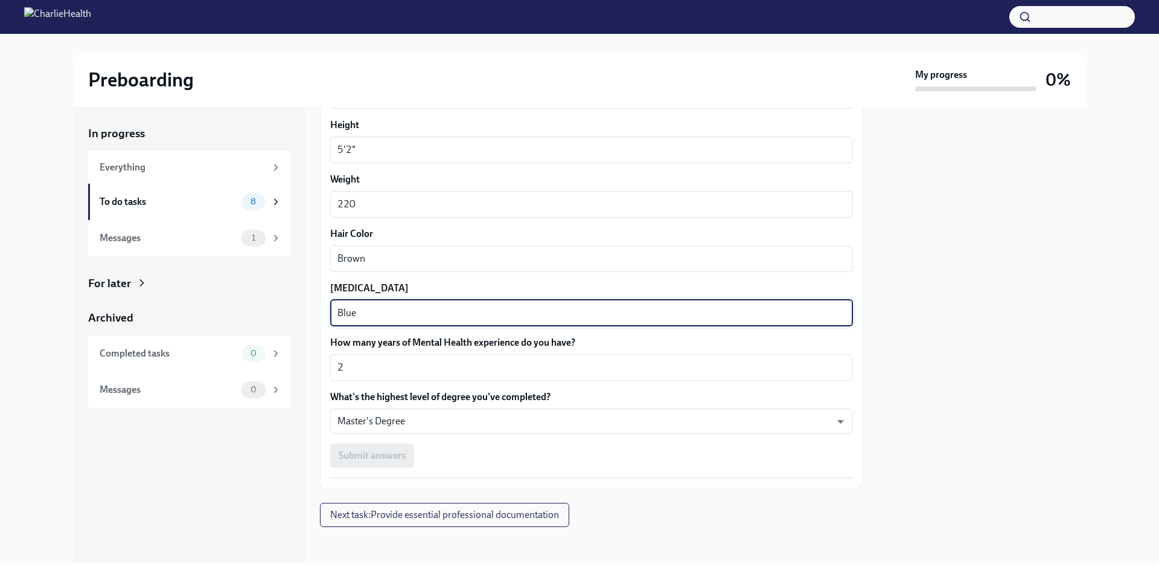
scroll to position [999, 0]
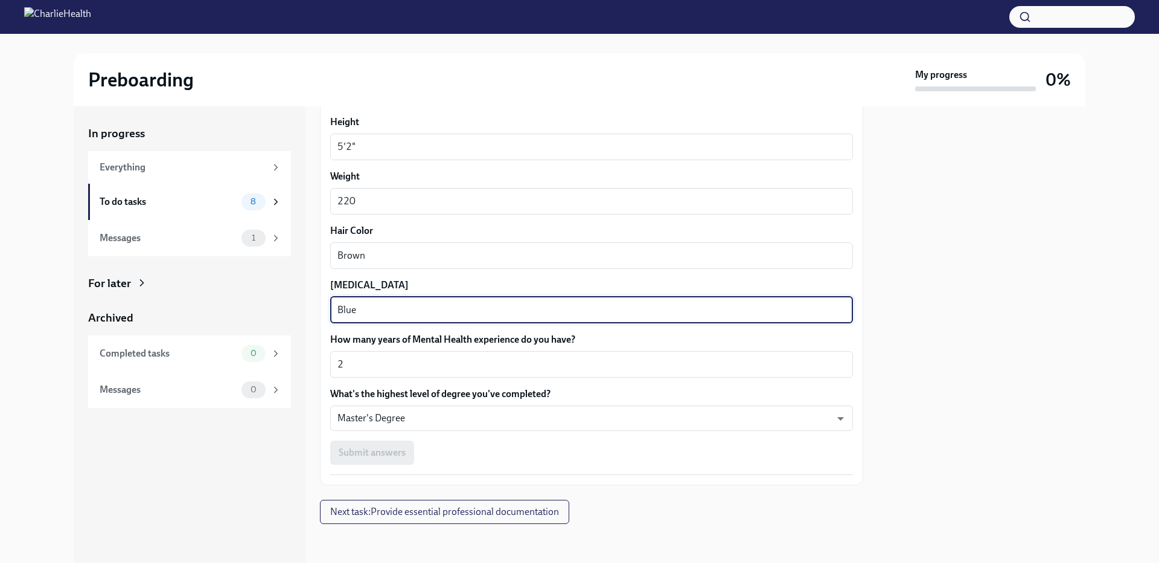
type textarea "Blue"
click at [393, 449] on div "Submit answers" at bounding box center [591, 452] width 523 height 24
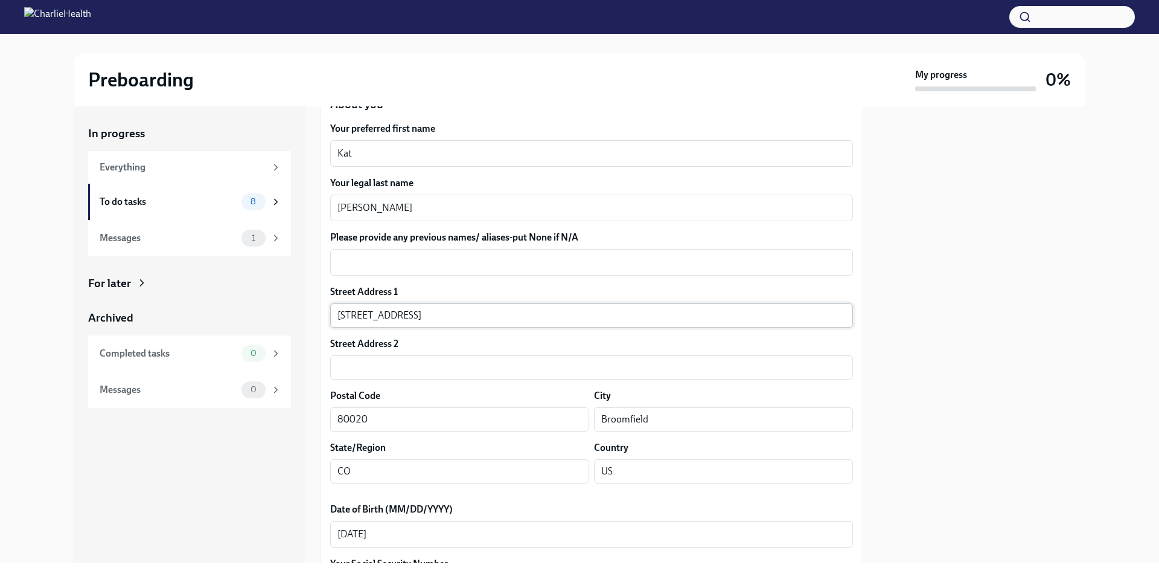
scroll to position [153, 0]
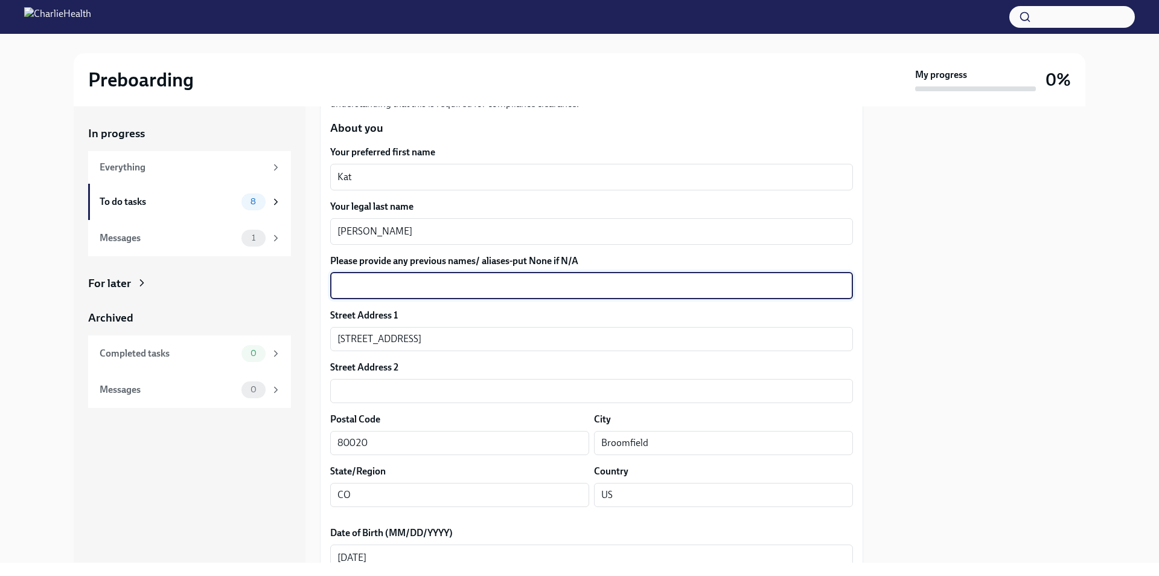
click at [428, 286] on textarea "Please provide any previous names/ aliases-put None if N/A" at bounding box center [592, 285] width 508 height 14
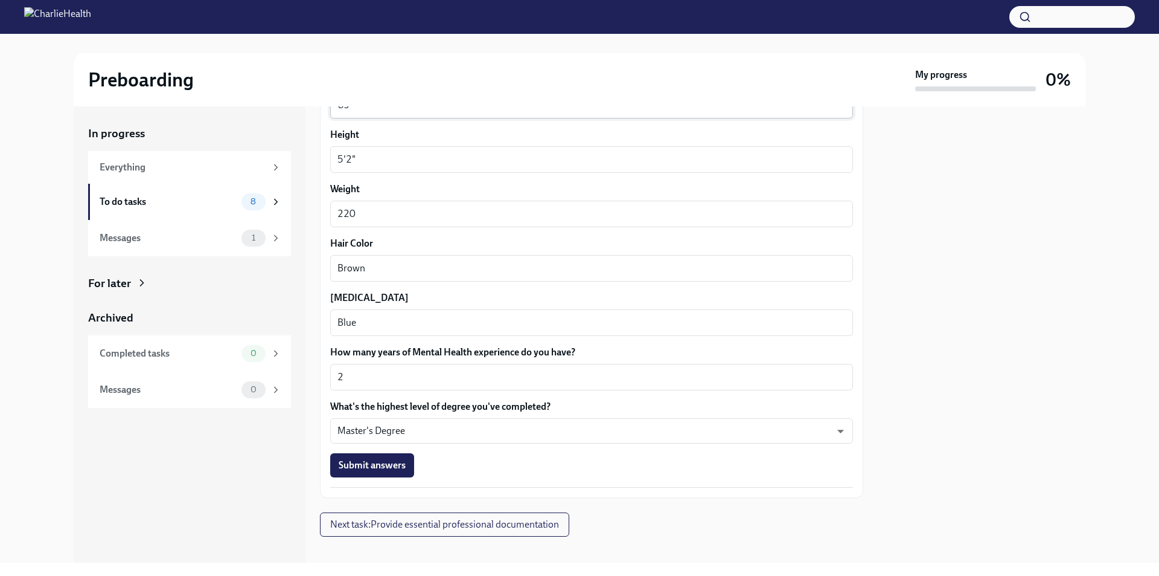
scroll to position [999, 0]
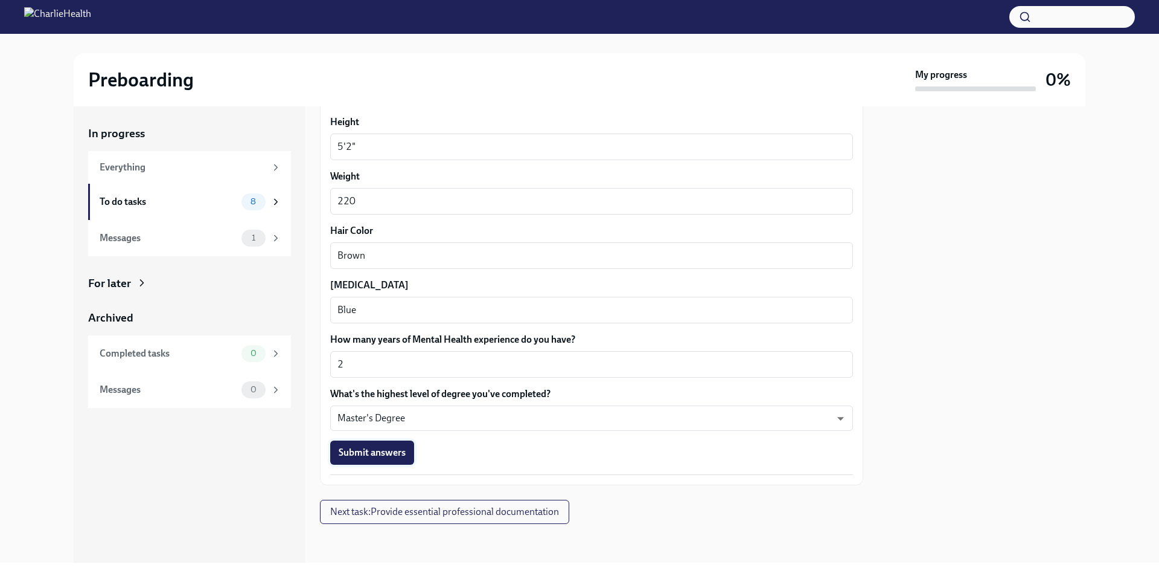
type textarea "N/A"
click at [391, 460] on button "Submit answers" at bounding box center [372, 452] width 84 height 24
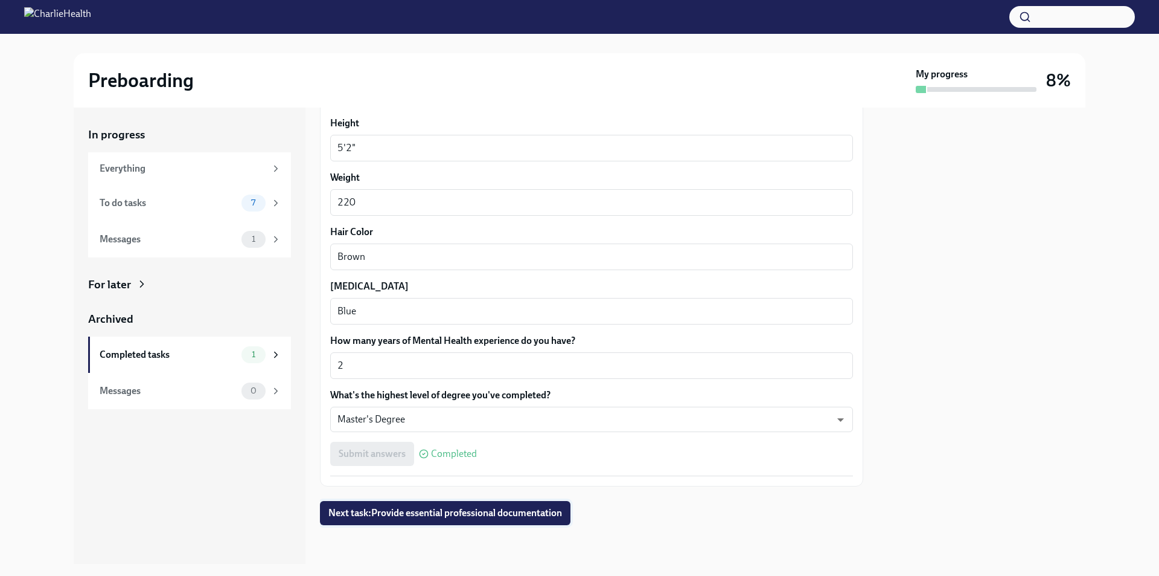
click at [442, 519] on button "Next task : Provide essential professional documentation" at bounding box center [445, 513] width 251 height 24
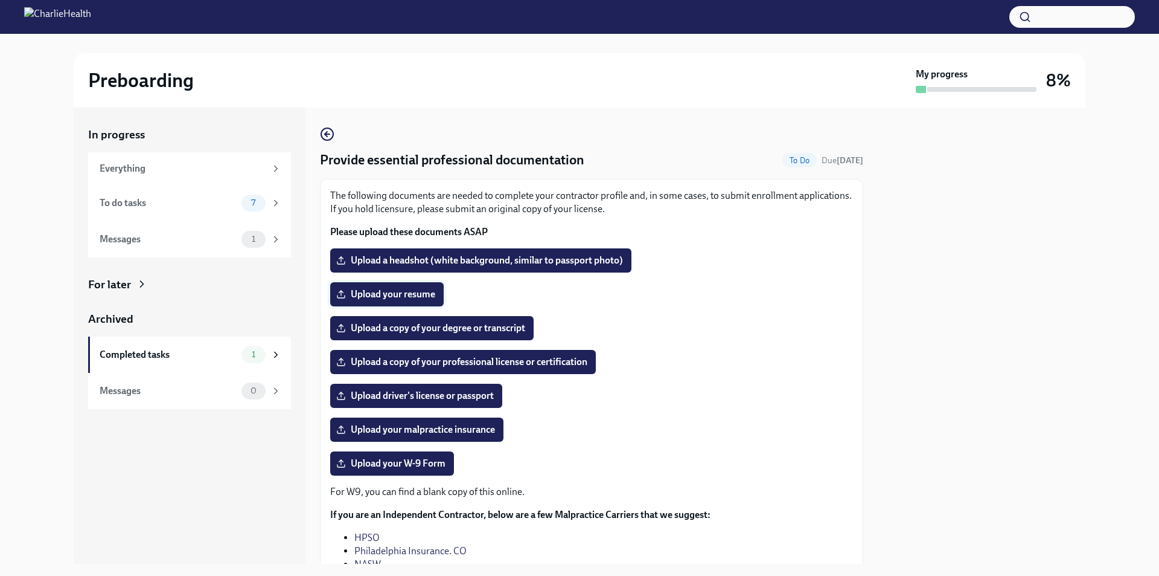
click at [398, 292] on span "Upload your resume" at bounding box center [387, 294] width 97 height 12
click at [0, 0] on input "Upload your resume" at bounding box center [0, 0] width 0 height 0
click at [219, 204] on div "To do tasks" at bounding box center [168, 202] width 137 height 13
